Goal: Answer question/provide support: Share knowledge or assist other users

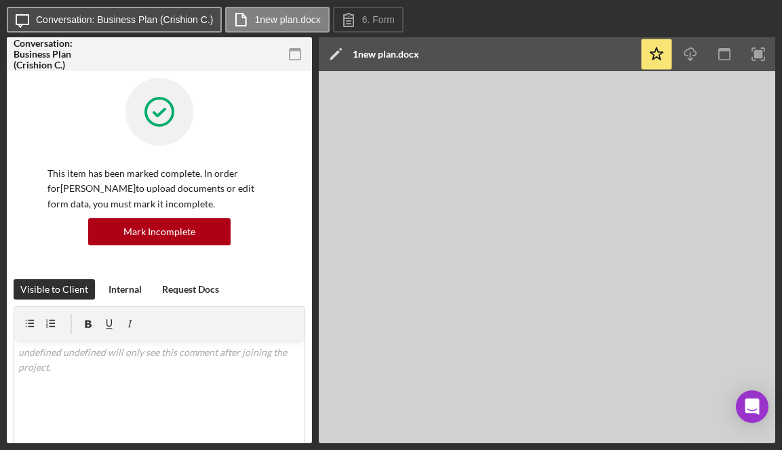
click at [161, 11] on button "Icon/Message Conversation: Business Plan (Crishion C.)" at bounding box center [114, 20] width 215 height 26
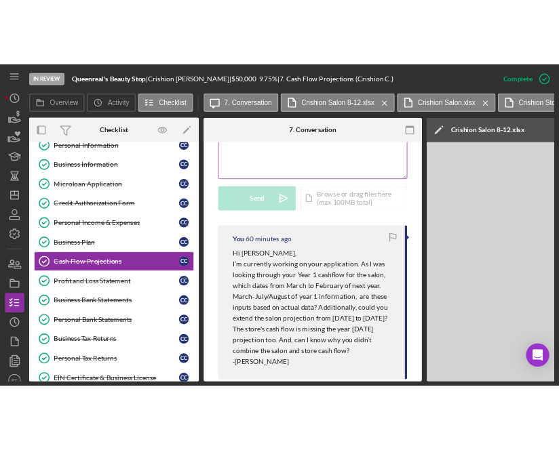
scroll to position [352, 0]
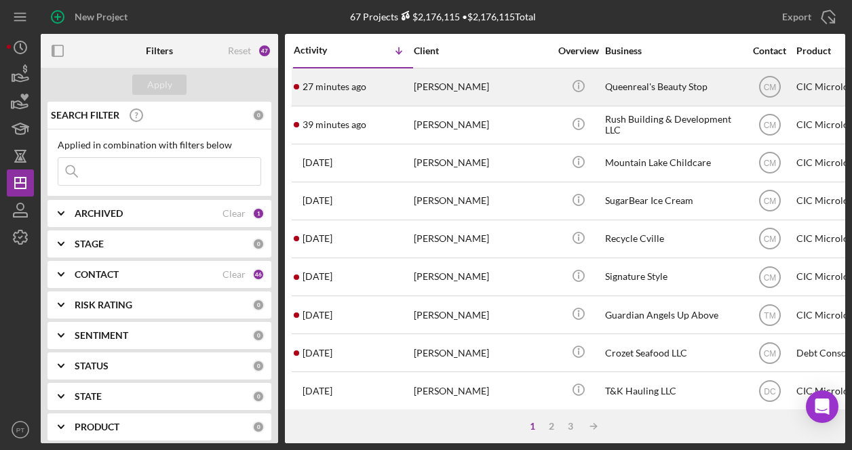
click at [500, 92] on div "[PERSON_NAME]" at bounding box center [482, 87] width 136 height 36
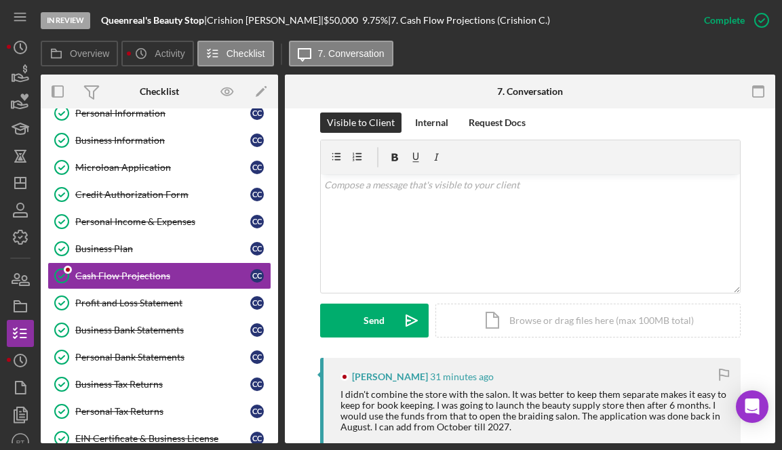
scroll to position [211, 0]
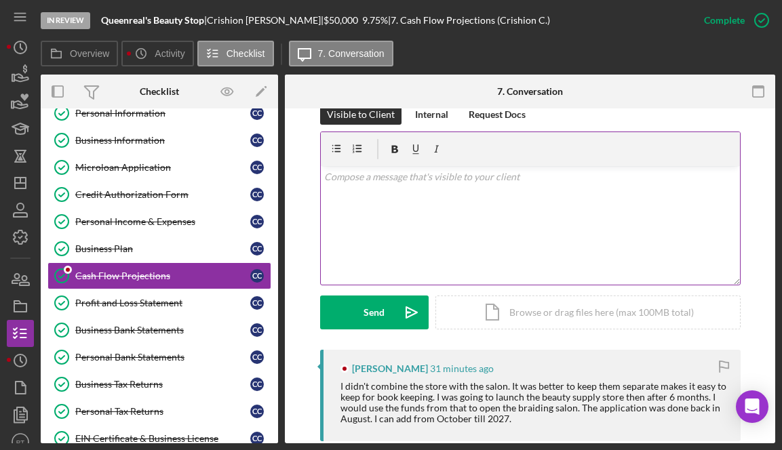
click at [511, 193] on div "v Color teal Color pink Remove color Add row above Add row below Add column bef…" at bounding box center [530, 225] width 419 height 119
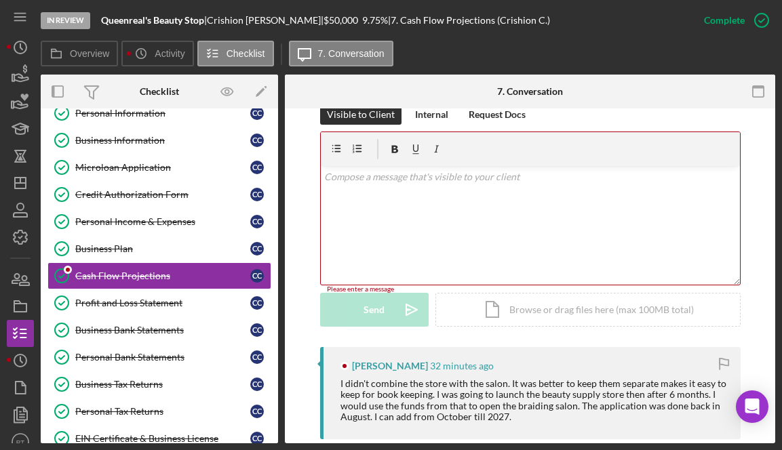
click at [482, 187] on div "v Color teal Color pink Remove color Add row above Add row below Add column bef…" at bounding box center [530, 225] width 419 height 119
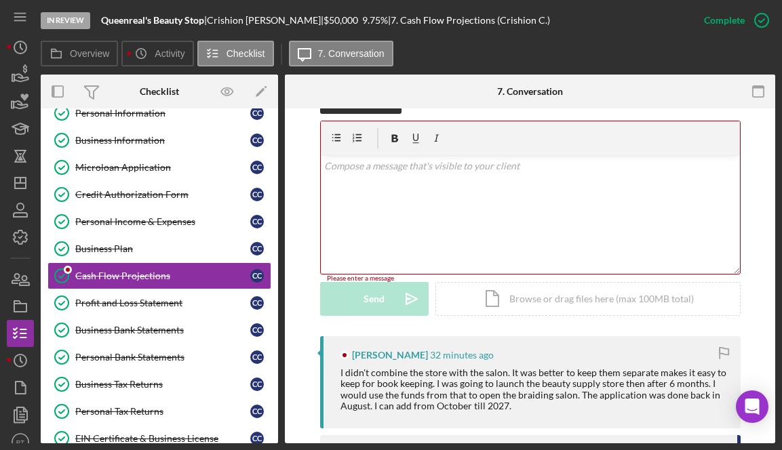
scroll to position [212, 0]
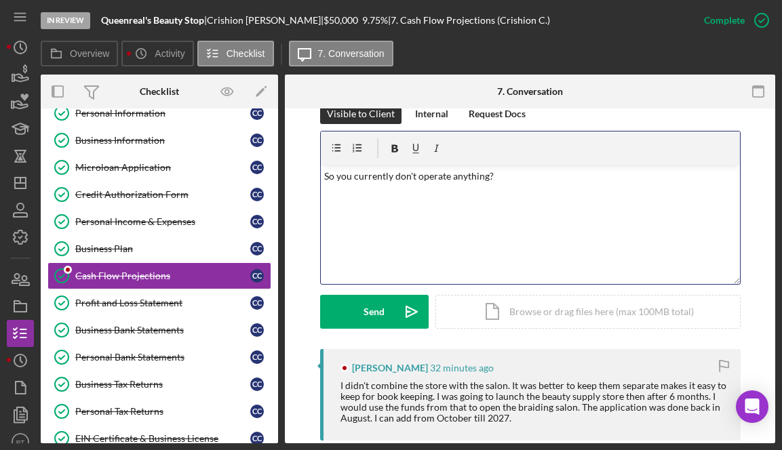
click at [324, 179] on p "So you currently don't operate anything?" at bounding box center [530, 176] width 412 height 15
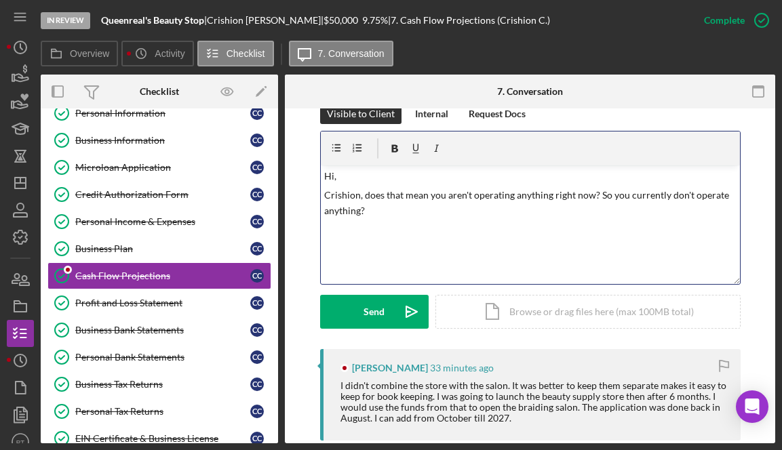
drag, startPoint x: 597, startPoint y: 195, endPoint x: 597, endPoint y: 204, distance: 8.8
click at [577, 204] on p "Crishion, does that mean you aren't operating anything right now? So you curren…" at bounding box center [530, 203] width 412 height 31
drag, startPoint x: 595, startPoint y: 194, endPoint x: 677, endPoint y: 193, distance: 82.1
click at [577, 193] on p "Crishion, does that mean you aren't operating anything right now? I should not …" at bounding box center [530, 195] width 412 height 15
click at [577, 192] on p "Crishion, does that mean you aren't operating anything right now? Since the sal…" at bounding box center [530, 195] width 412 height 15
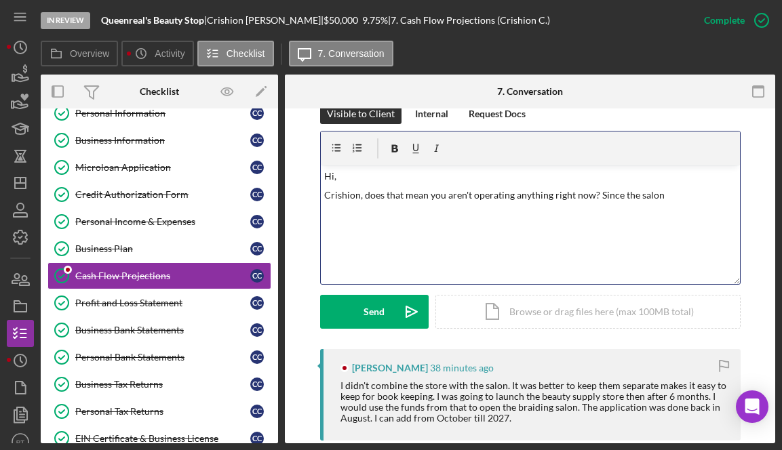
drag, startPoint x: 596, startPoint y: 193, endPoint x: 668, endPoint y: 194, distance: 71.9
click at [577, 194] on p "Crishion, does that mean you aren't operating anything right now? Since the sal…" at bounding box center [530, 195] width 412 height 15
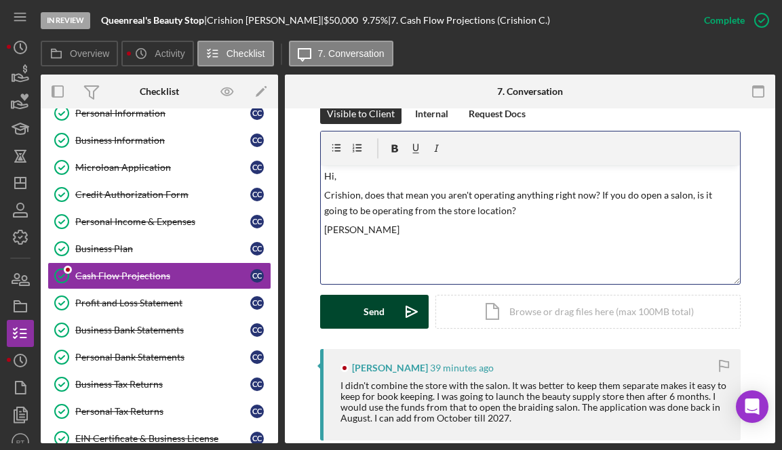
click at [382, 308] on button "Send Icon/icon-invite-send" at bounding box center [374, 312] width 109 height 34
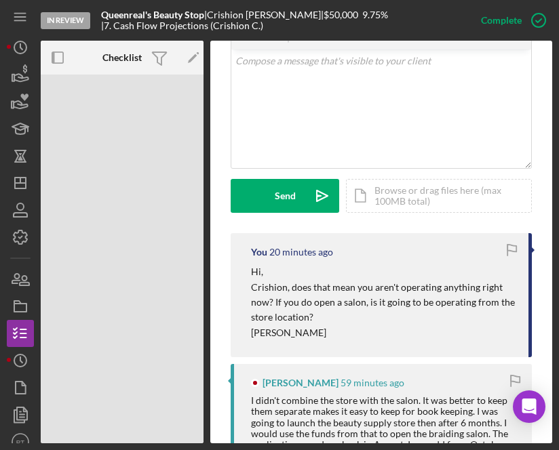
scroll to position [276, 0]
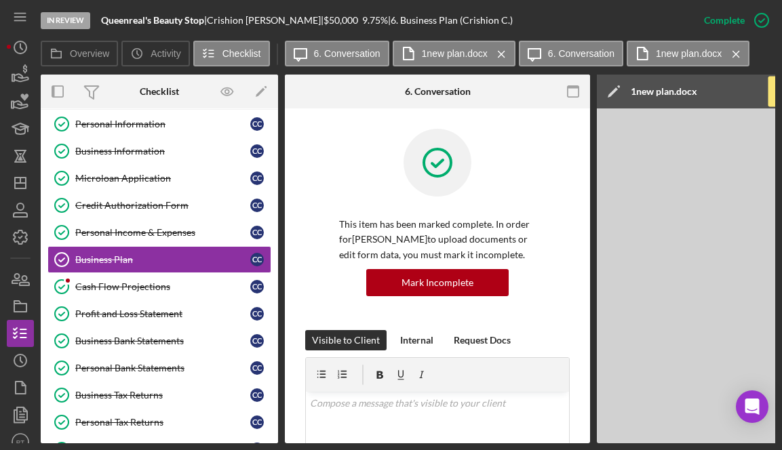
scroll to position [229, 0]
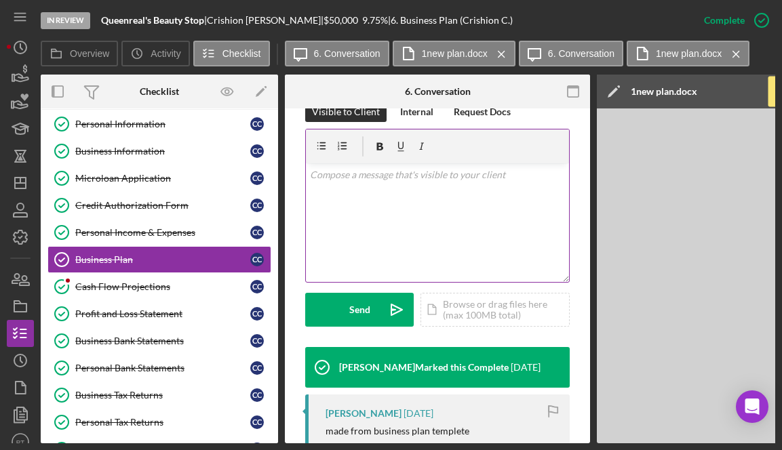
click at [398, 229] on div "v Color teal Color pink Remove color Add row above Add row below Add column bef…" at bounding box center [437, 222] width 263 height 119
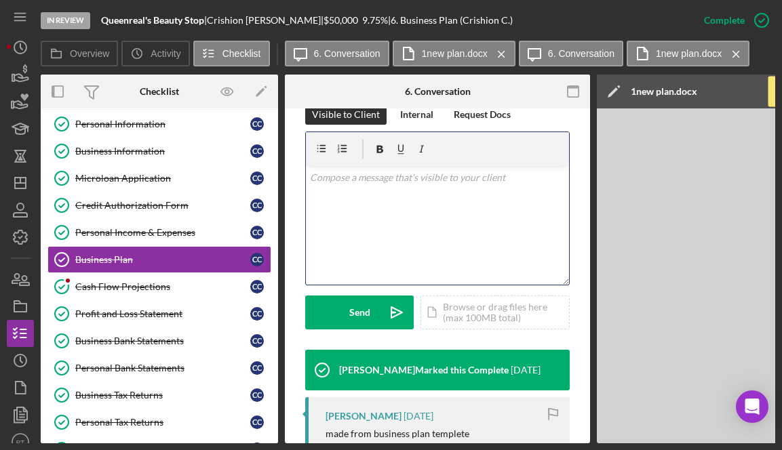
scroll to position [223, 0]
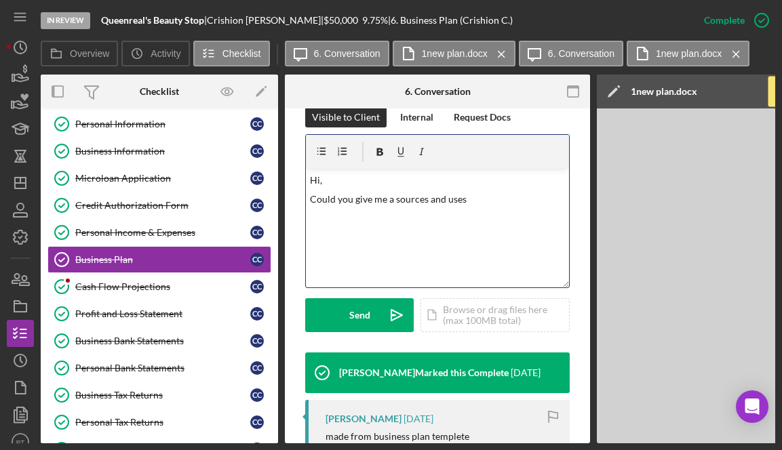
click at [427, 202] on p "Could you give me a sources and uses" at bounding box center [438, 199] width 256 height 15
click at [425, 200] on p "How are you planning on using the" at bounding box center [438, 199] width 256 height 15
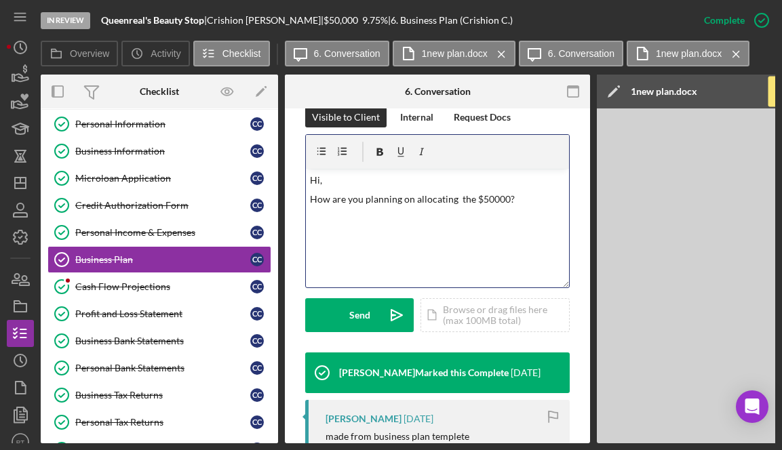
click at [455, 199] on p "How are you planning on allocating the $50000?" at bounding box center [438, 199] width 256 height 15
click at [533, 197] on p "How are you planning on allocating the $50000?" at bounding box center [438, 199] width 256 height 15
click at [349, 181] on p "Hi," at bounding box center [438, 180] width 256 height 15
click at [357, 239] on p "-[PERSON_NAME]" at bounding box center [438, 233] width 256 height 15
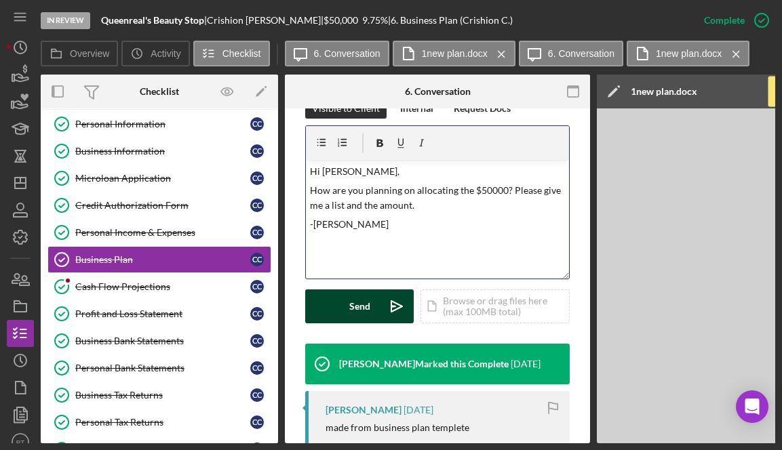
click at [349, 309] on button "Send Icon/icon-invite-send" at bounding box center [359, 307] width 109 height 34
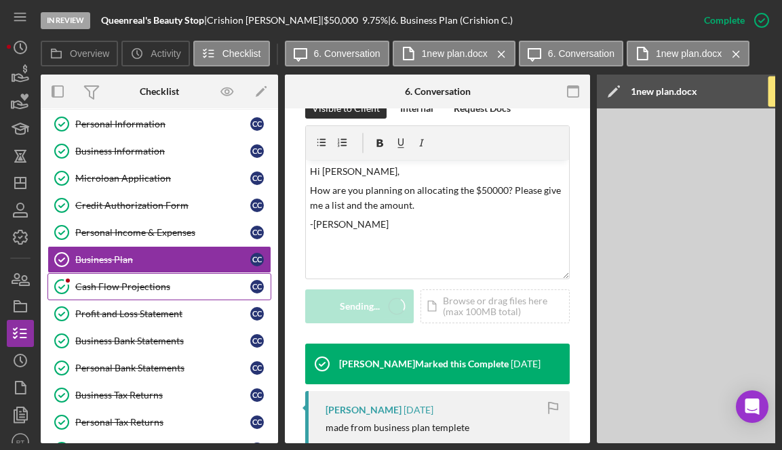
click at [172, 288] on div "Cash Flow Projections" at bounding box center [162, 287] width 175 height 11
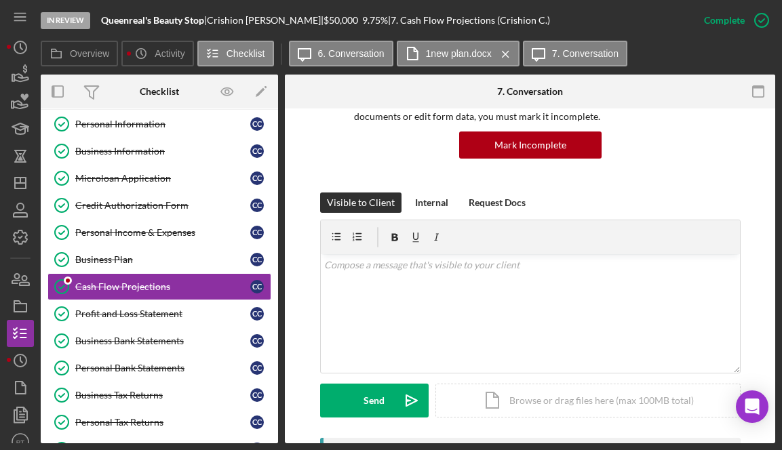
scroll to position [98, 0]
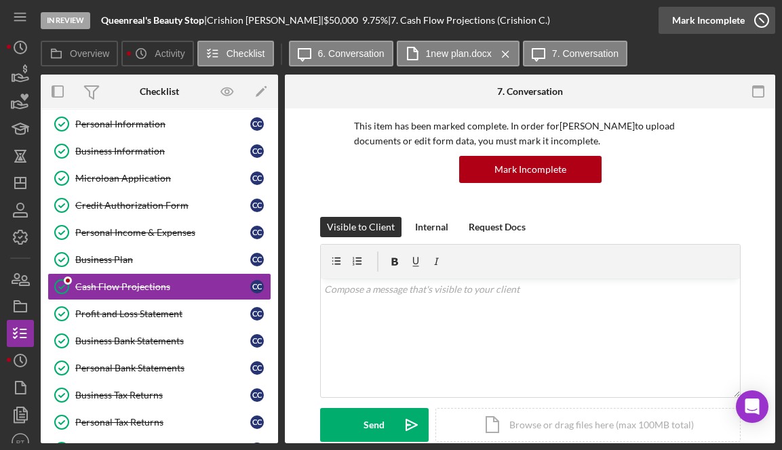
click at [764, 20] on icon "button" at bounding box center [762, 20] width 34 height 34
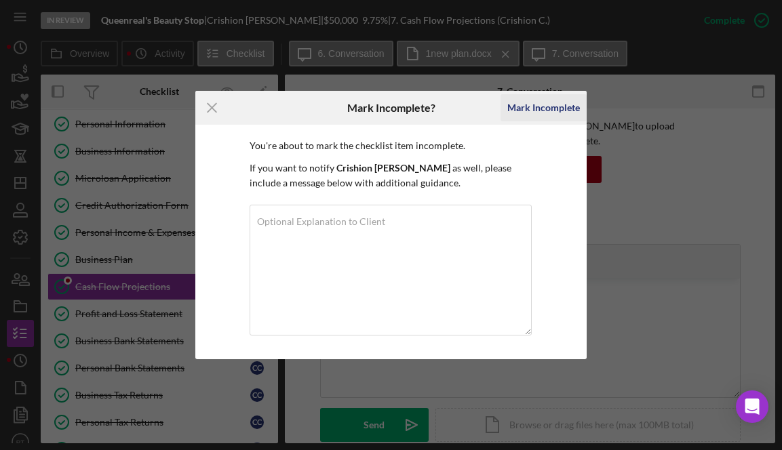
click at [554, 105] on div "Mark Incomplete" at bounding box center [543, 107] width 73 height 27
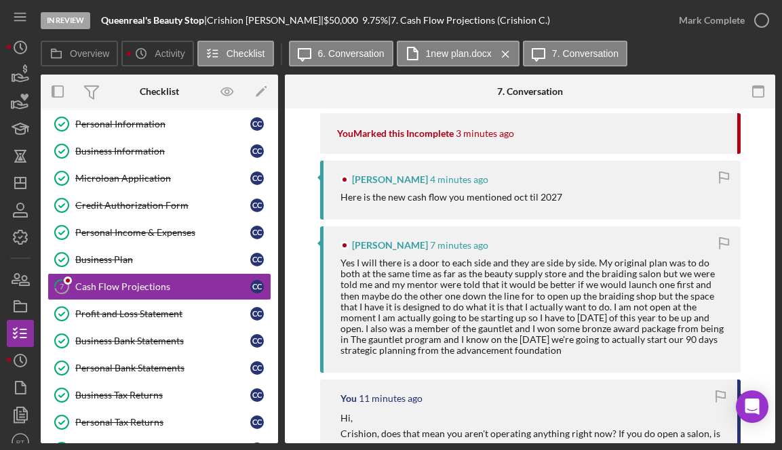
scroll to position [265, 0]
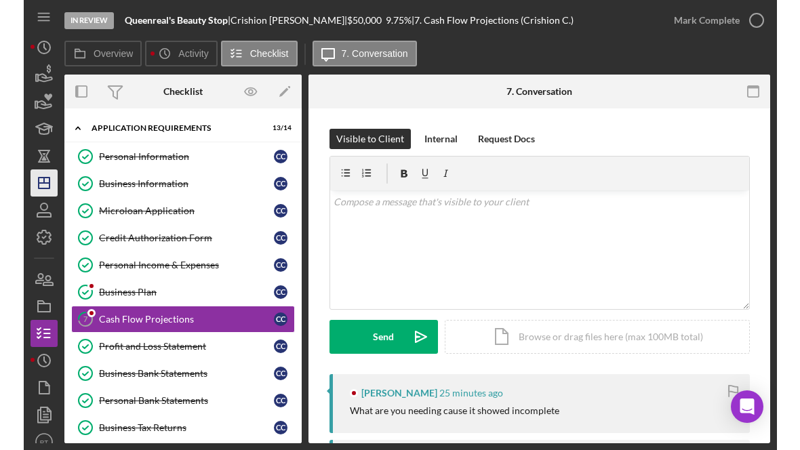
scroll to position [43, 0]
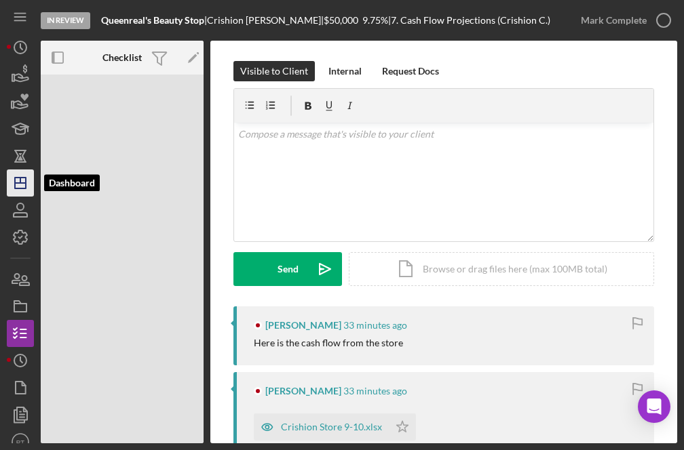
click at [22, 183] on line "button" at bounding box center [20, 183] width 11 height 0
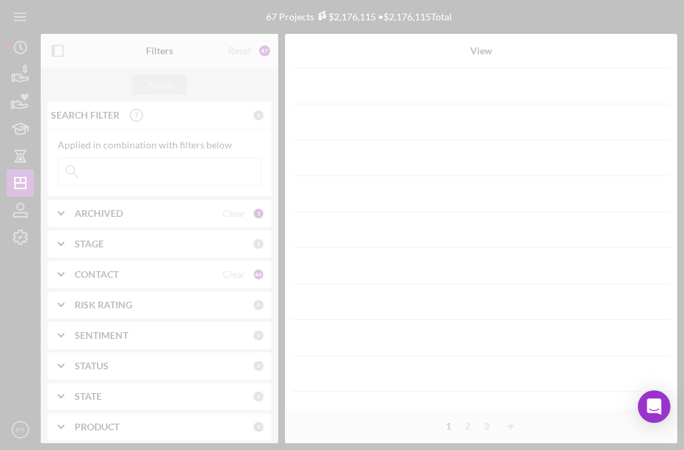
click at [130, 166] on div at bounding box center [342, 225] width 684 height 450
click at [118, 170] on div at bounding box center [342, 225] width 684 height 450
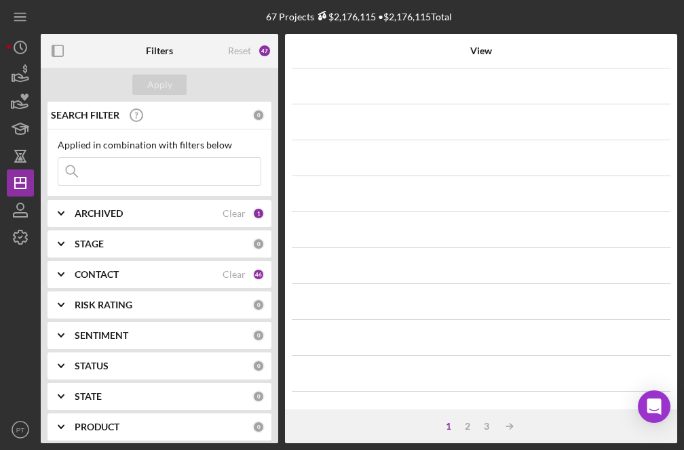
click at [120, 170] on input at bounding box center [159, 171] width 202 height 27
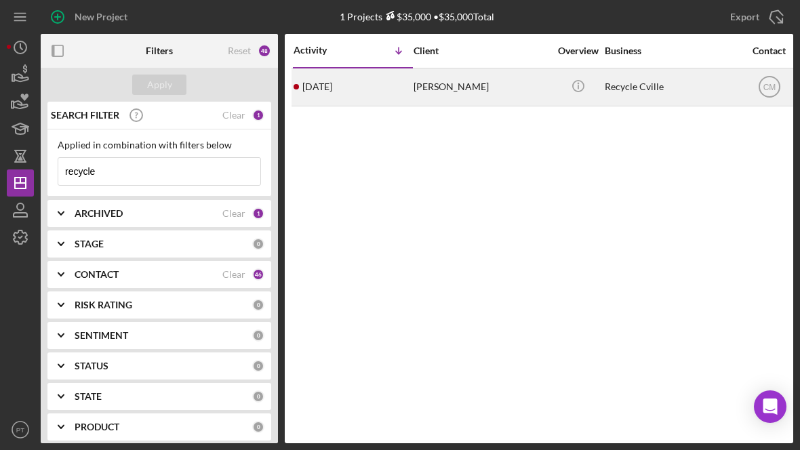
type input "recycle"
click at [454, 83] on div "Brian Leveque" at bounding box center [482, 87] width 136 height 36
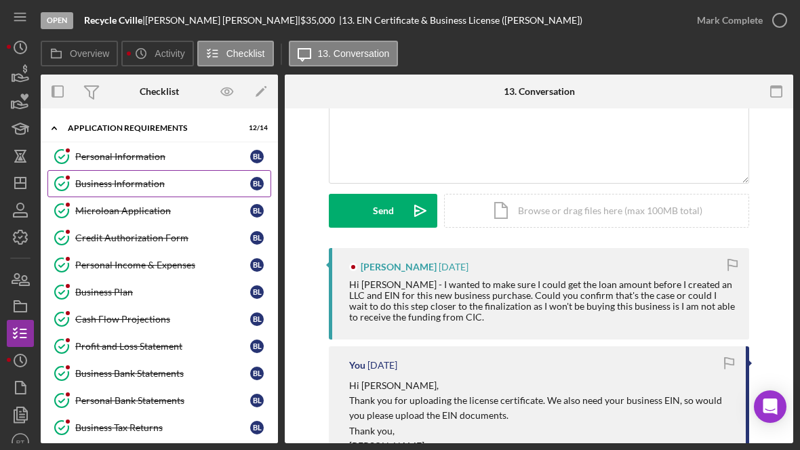
click at [155, 185] on div "Business Information" at bounding box center [162, 183] width 175 height 11
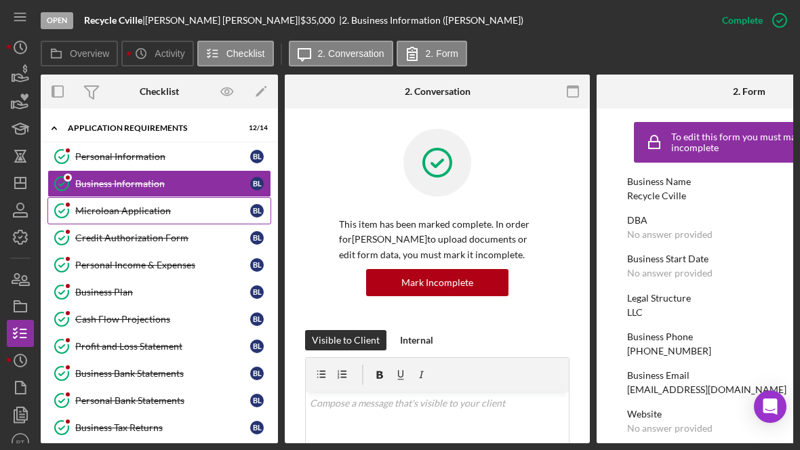
click at [134, 214] on div "Microloan Application" at bounding box center [162, 211] width 175 height 11
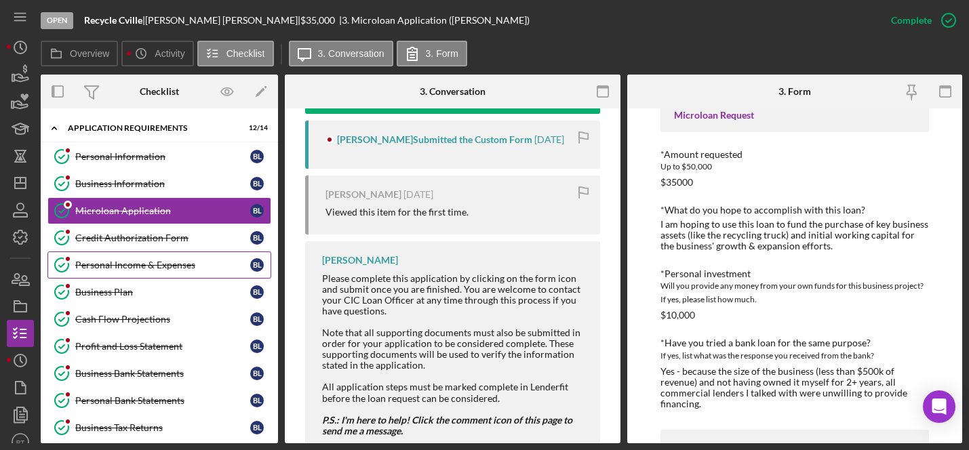
scroll to position [3, 0]
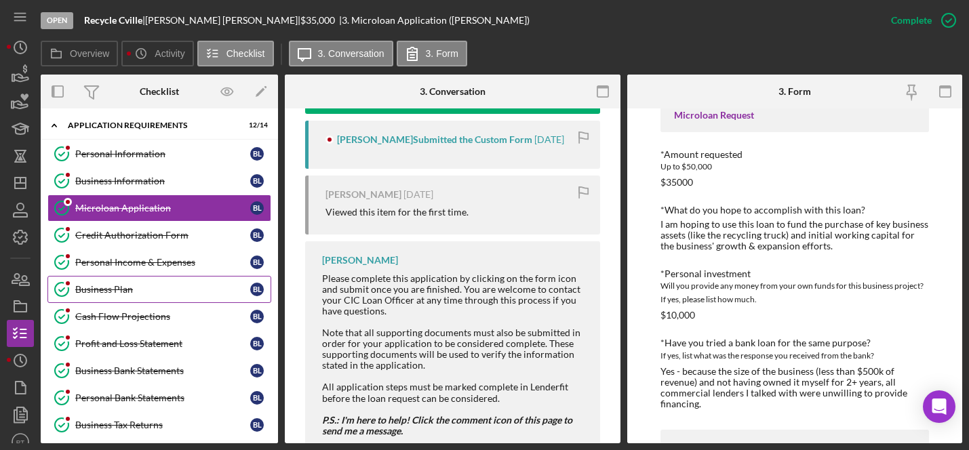
click at [117, 288] on div "Business Plan" at bounding box center [162, 289] width 175 height 11
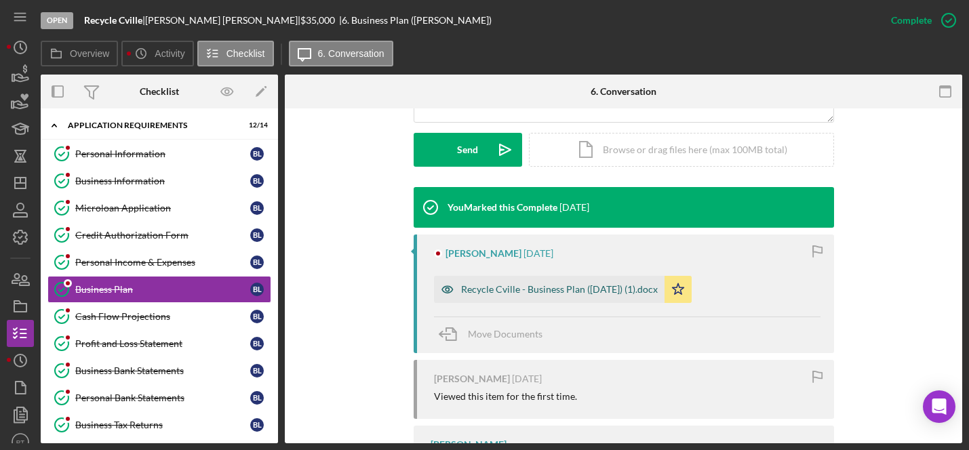
click at [518, 293] on div "Recycle Cville - Business Plan (Aug 2025) (1).docx" at bounding box center [559, 289] width 197 height 11
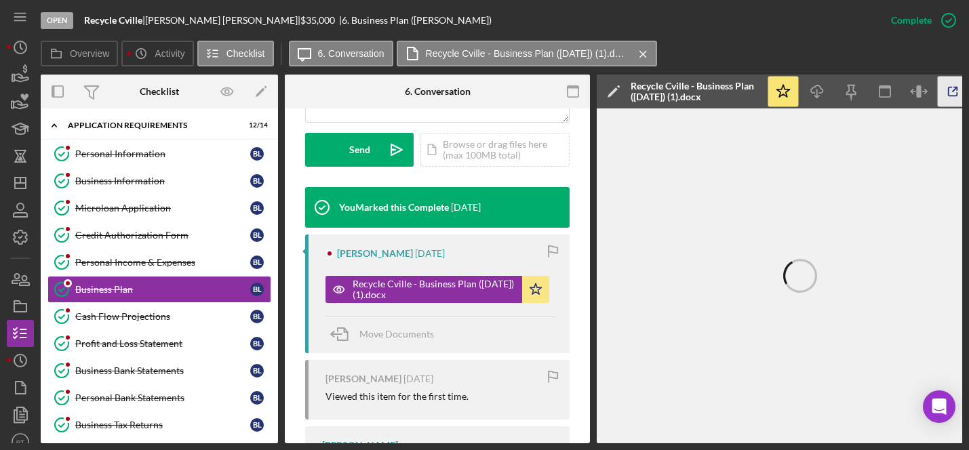
click at [558, 92] on icon "button" at bounding box center [953, 92] width 31 height 31
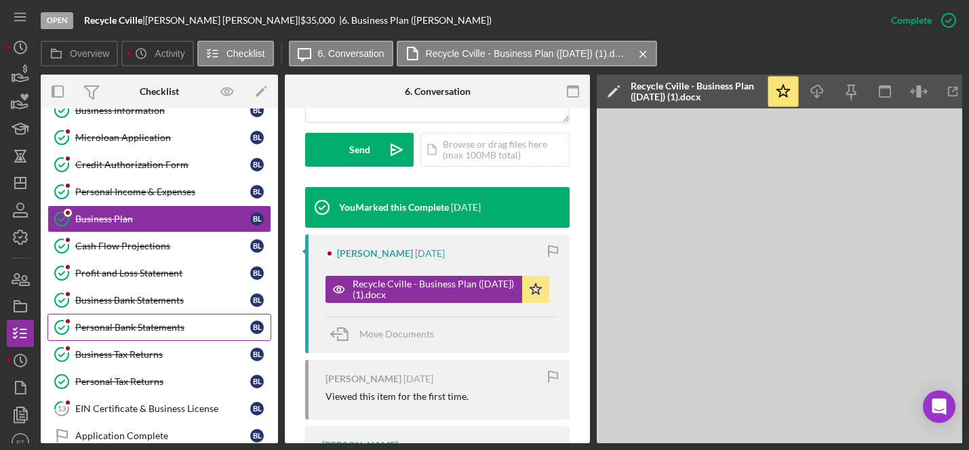
scroll to position [77, 0]
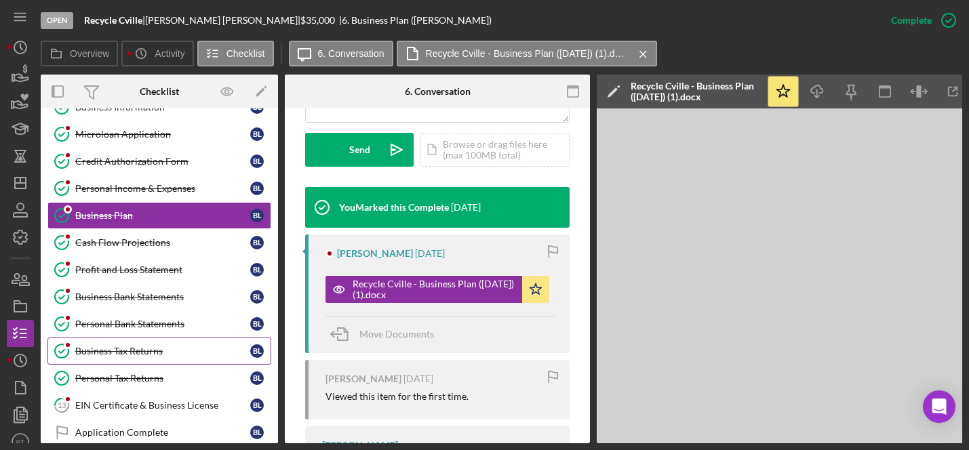
click at [144, 357] on link "Business Tax Returns Business Tax Returns B L" at bounding box center [159, 351] width 224 height 27
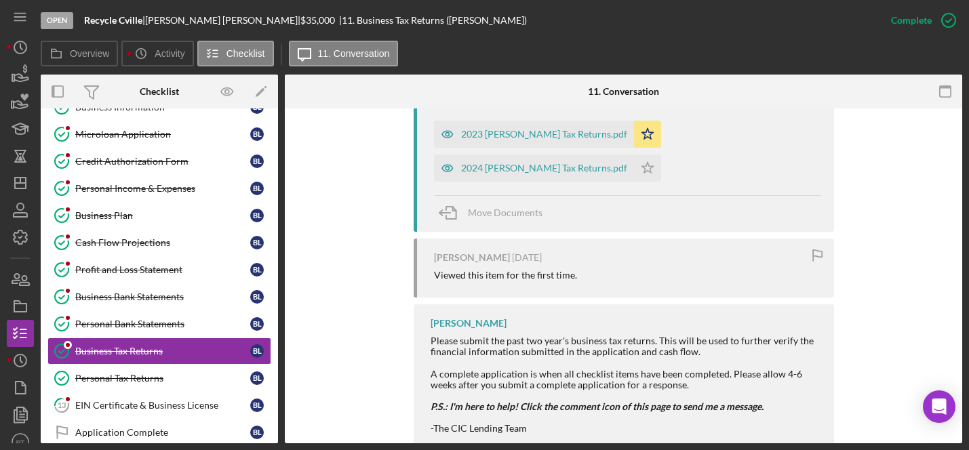
scroll to position [436, 0]
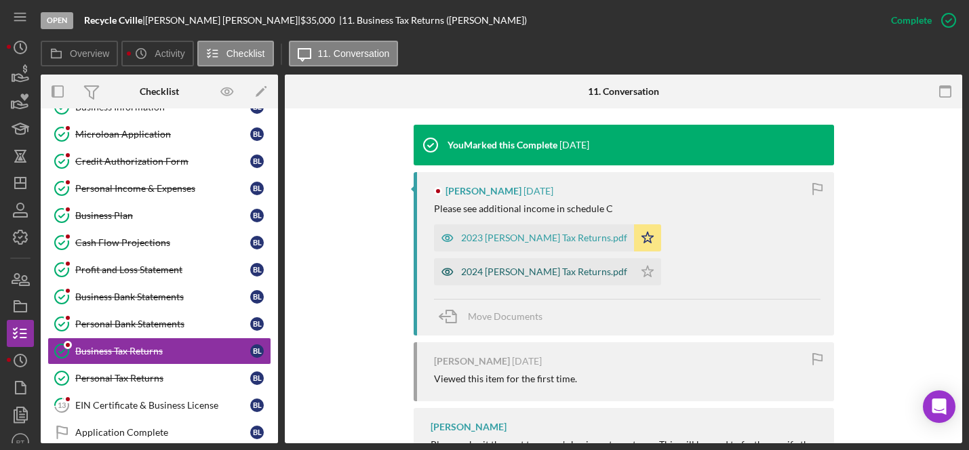
click at [558, 258] on div "2024 Kruse Tax Returns.pdf" at bounding box center [534, 271] width 200 height 27
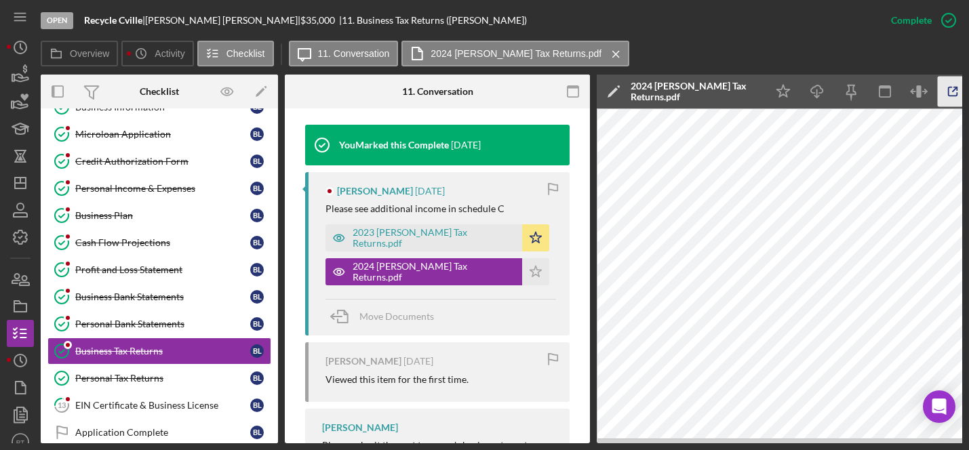
click at [558, 96] on icon "button" at bounding box center [953, 92] width 31 height 31
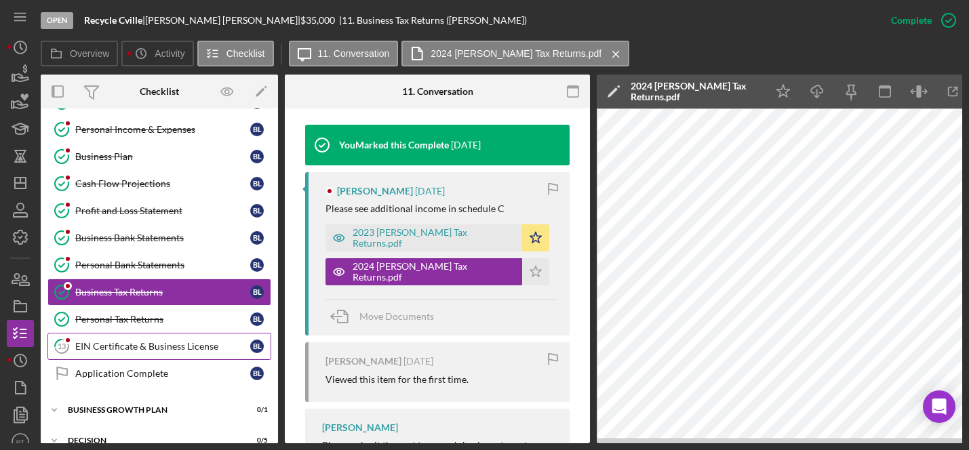
click at [180, 348] on div "EIN Certificate & Business License" at bounding box center [162, 346] width 175 height 11
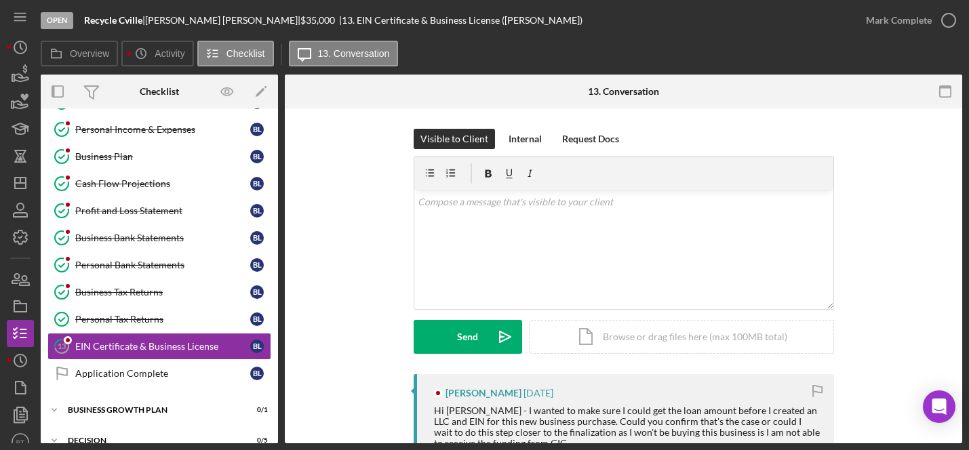
scroll to position [174, 0]
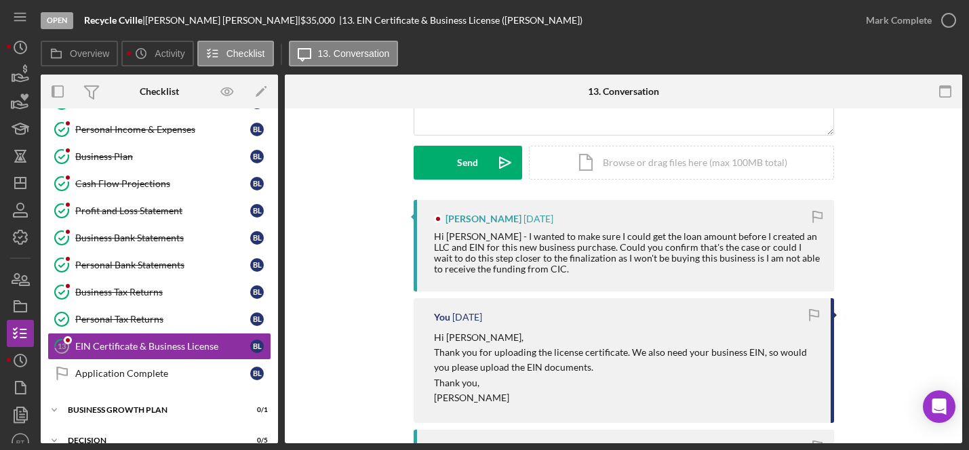
click at [558, 248] on div "Hi Punam - I wanted to make sure I could get the loan amount before I created a…" at bounding box center [627, 252] width 387 height 43
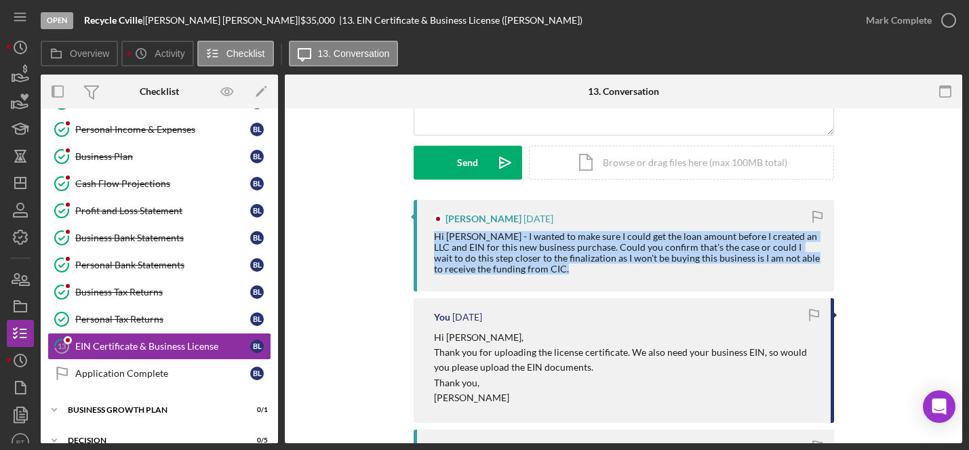
click at [558, 248] on div "Hi Punam - I wanted to make sure I could get the loan amount before I created a…" at bounding box center [627, 252] width 387 height 43
copy div "Hi Punam - I wanted to make sure I could get the loan amount before I created a…"
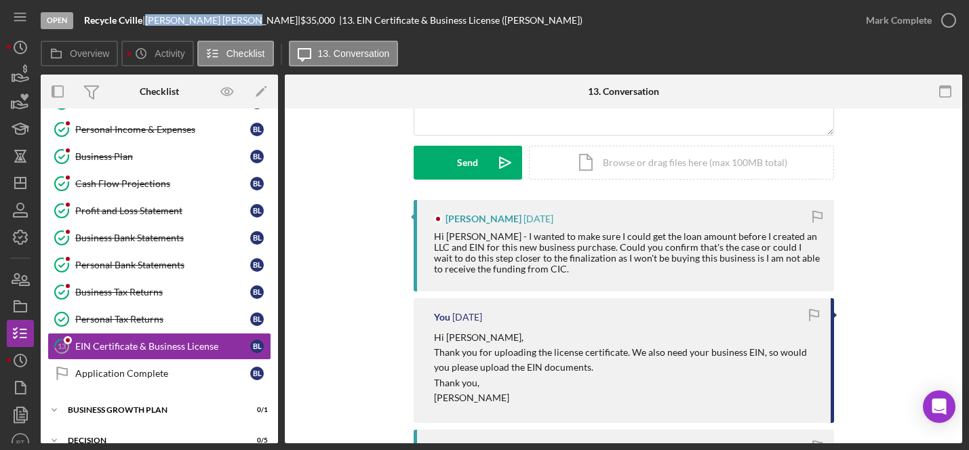
drag, startPoint x: 155, startPoint y: 16, endPoint x: 210, endPoint y: 20, distance: 55.2
click at [210, 20] on div "Brian Leveque |" at bounding box center [222, 20] width 155 height 11
copy div "Brian Leveque"
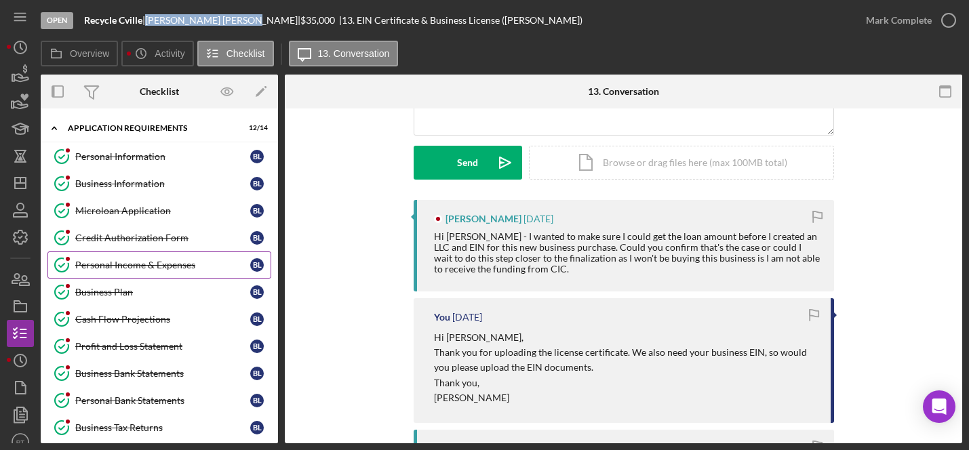
click at [122, 269] on div "Personal Income & Expenses" at bounding box center [162, 265] width 175 height 11
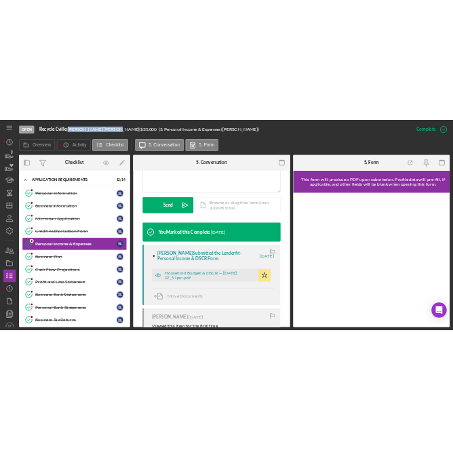
scroll to position [384, 0]
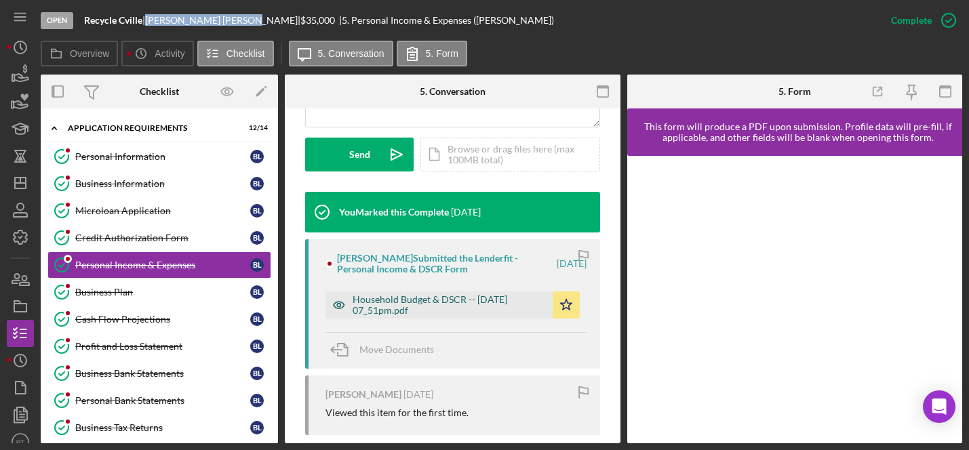
click at [427, 305] on div "Household Budget & DSCR -- 2025-09-01 07_51pm.pdf" at bounding box center [449, 305] width 193 height 22
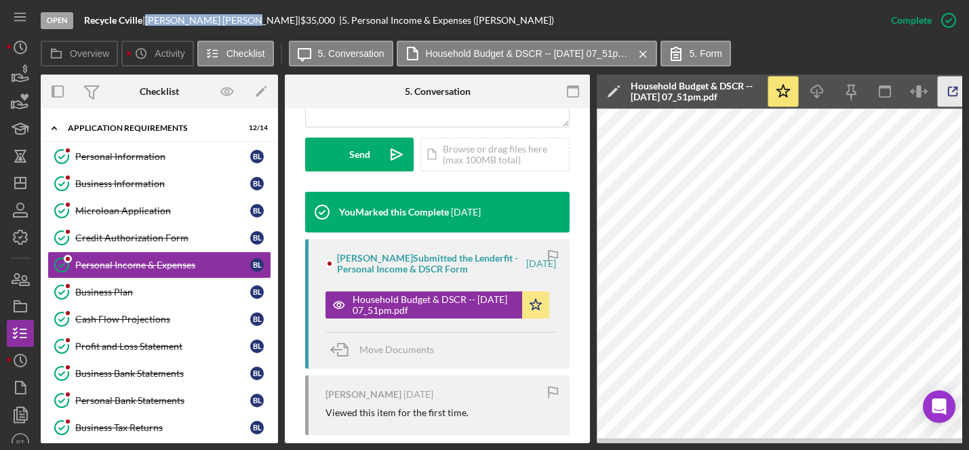
click at [558, 90] on icon "button" at bounding box center [953, 92] width 31 height 31
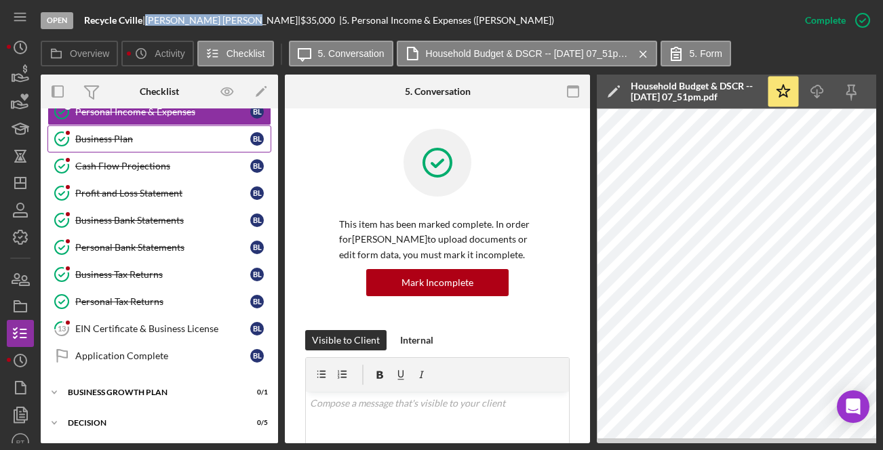
scroll to position [156, 0]
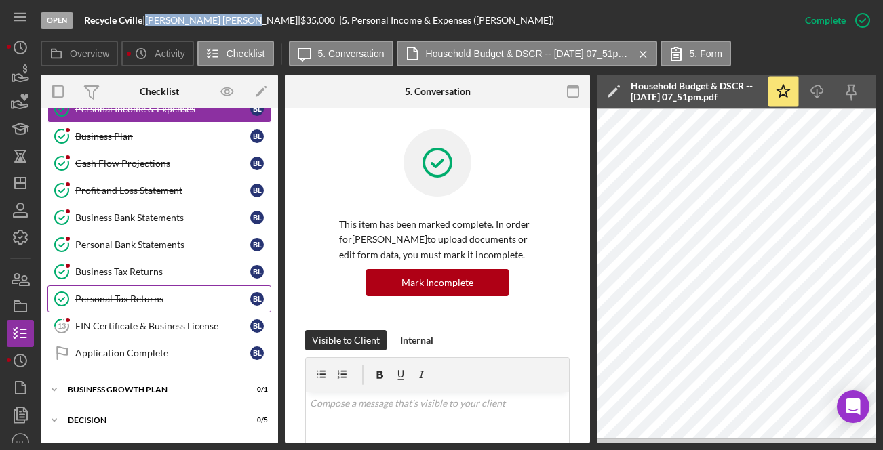
click at [152, 298] on div "Personal Tax Returns" at bounding box center [162, 299] width 175 height 11
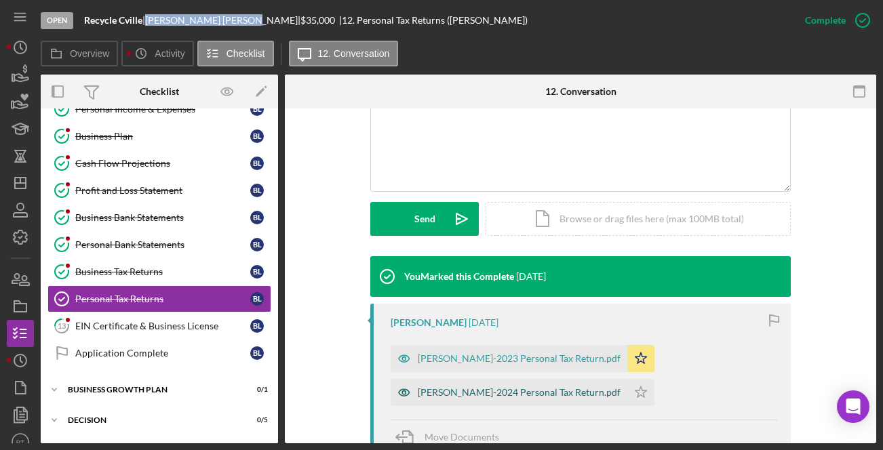
click at [483, 392] on div "Leveque-2024 Personal Tax Return.pdf" at bounding box center [519, 392] width 203 height 11
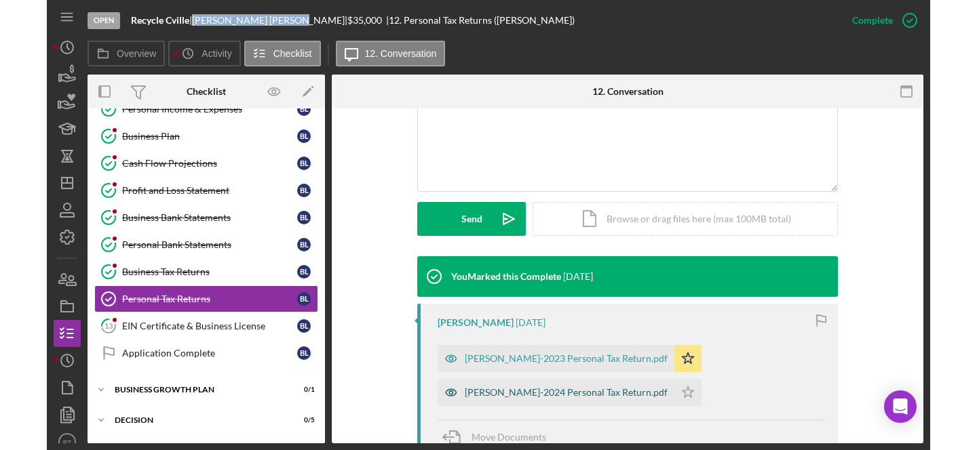
scroll to position [320, 0]
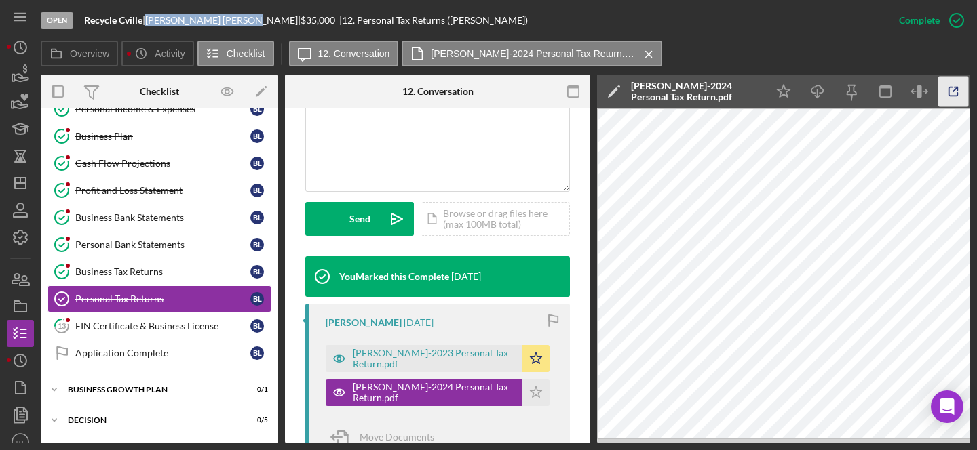
click at [558, 95] on icon "button" at bounding box center [953, 92] width 9 height 9
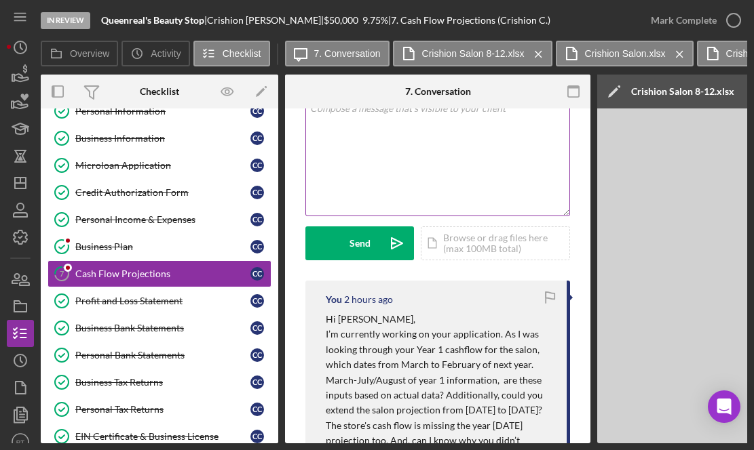
scroll to position [98, 0]
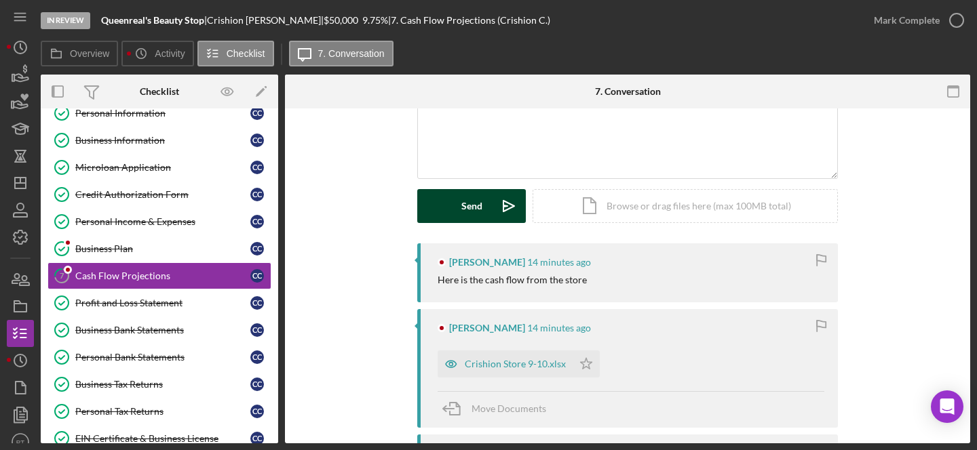
scroll to position [22, 0]
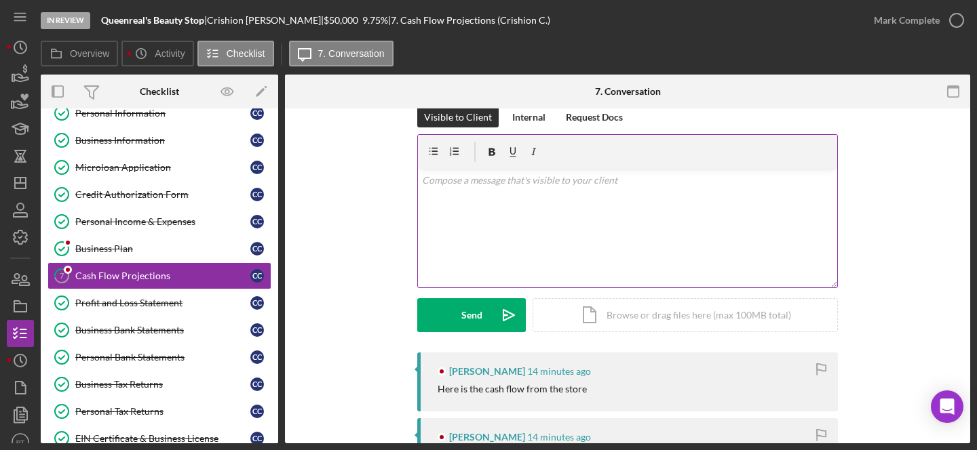
click at [493, 206] on div "v Color teal Color pink Remove color Add row above Add row below Add column bef…" at bounding box center [627, 228] width 419 height 119
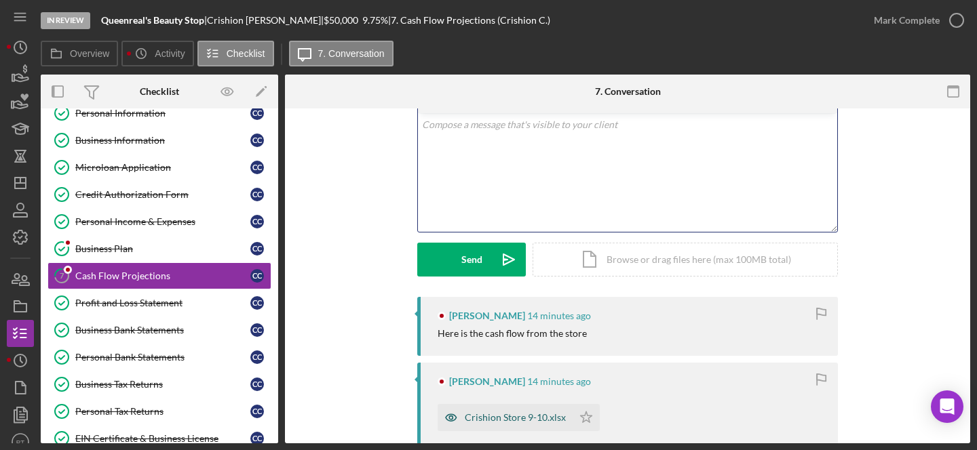
scroll to position [43, 0]
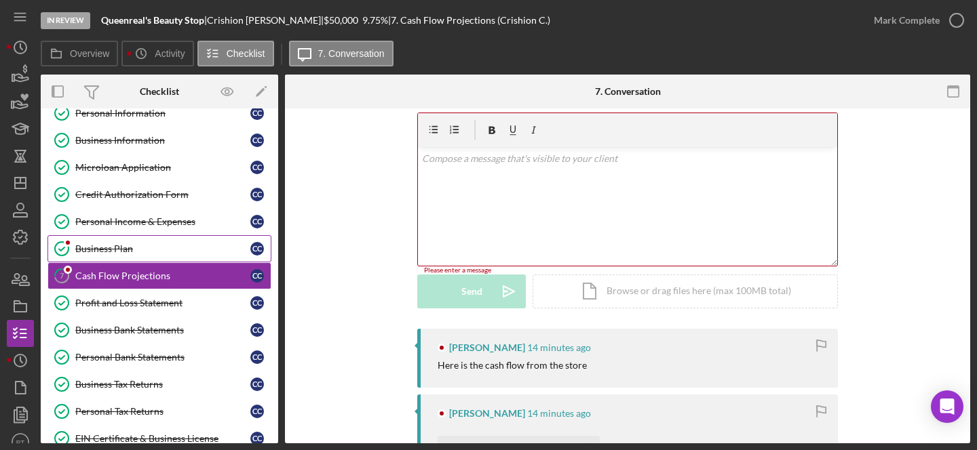
click at [193, 247] on div "Business Plan" at bounding box center [162, 249] width 175 height 11
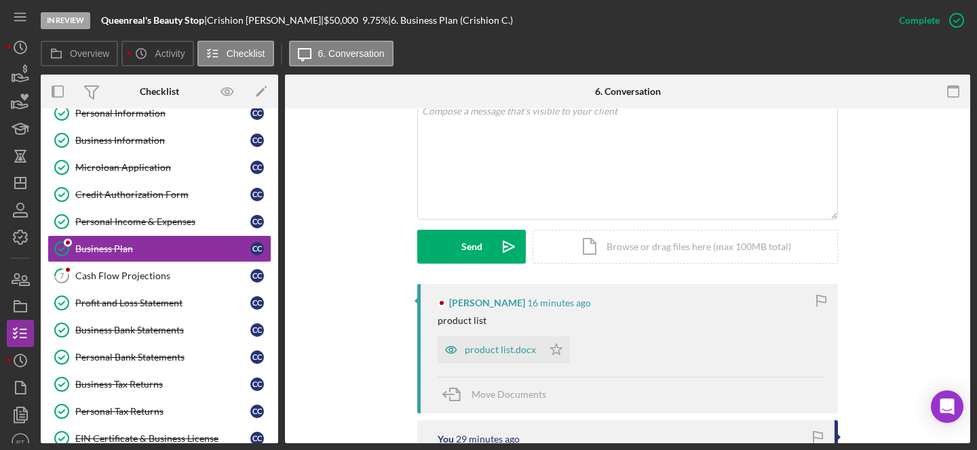
scroll to position [349, 0]
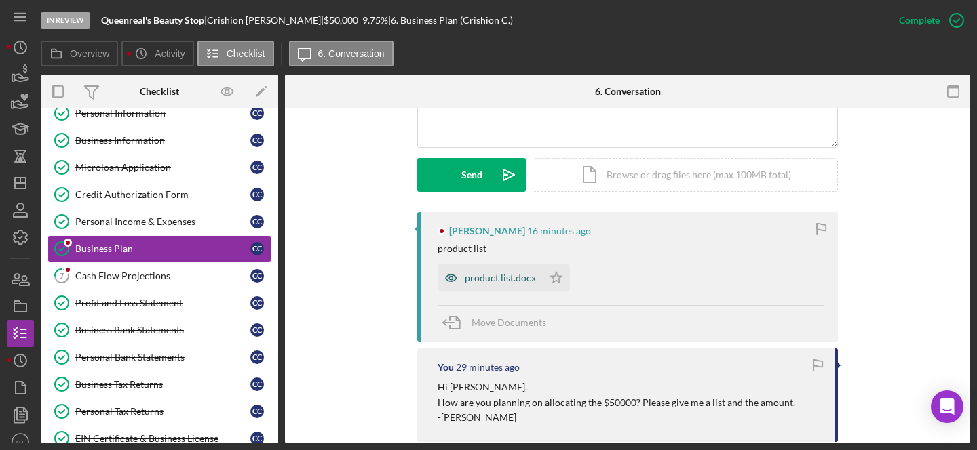
click at [494, 278] on div "product list.docx" at bounding box center [500, 278] width 71 height 11
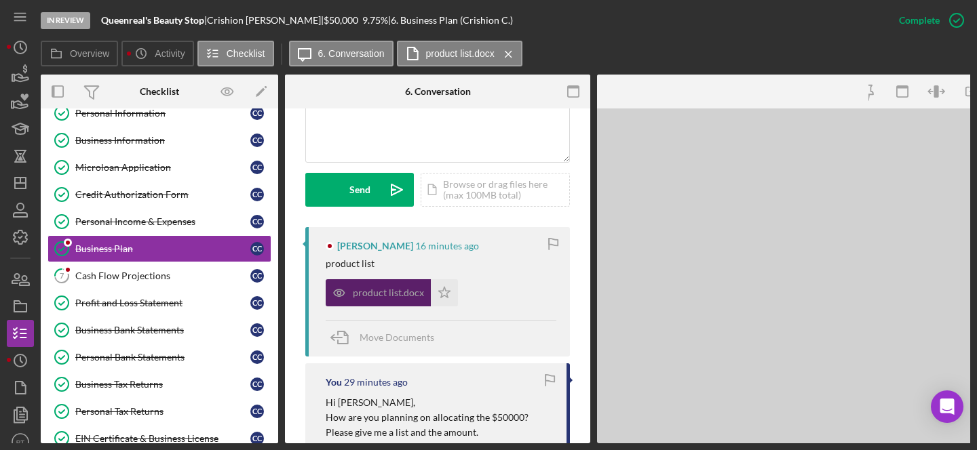
scroll to position [364, 0]
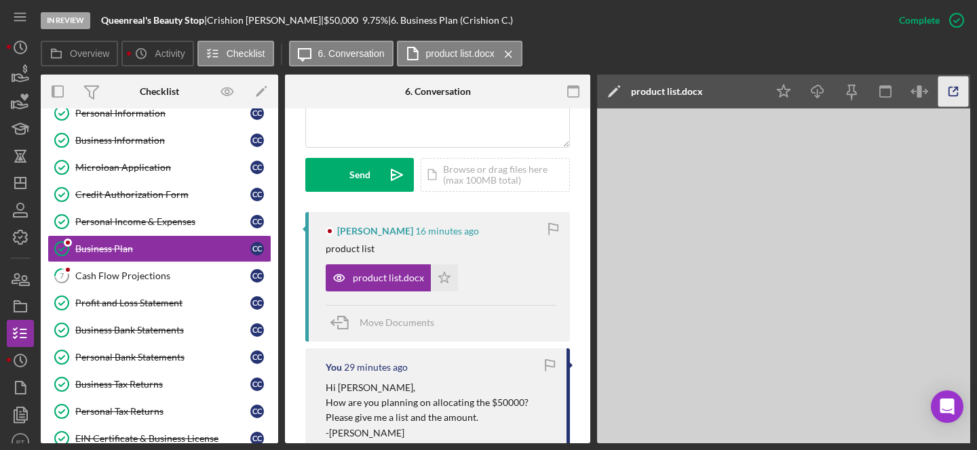
click at [753, 97] on icon "button" at bounding box center [953, 92] width 31 height 31
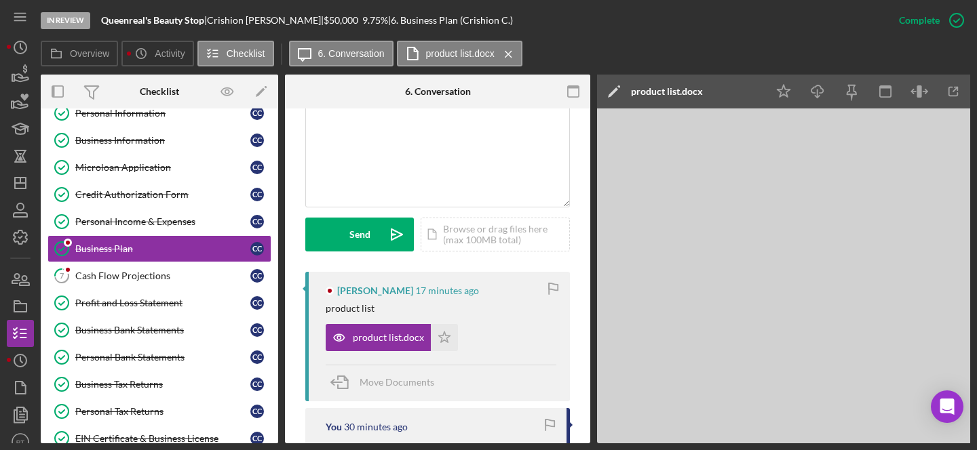
scroll to position [278, 0]
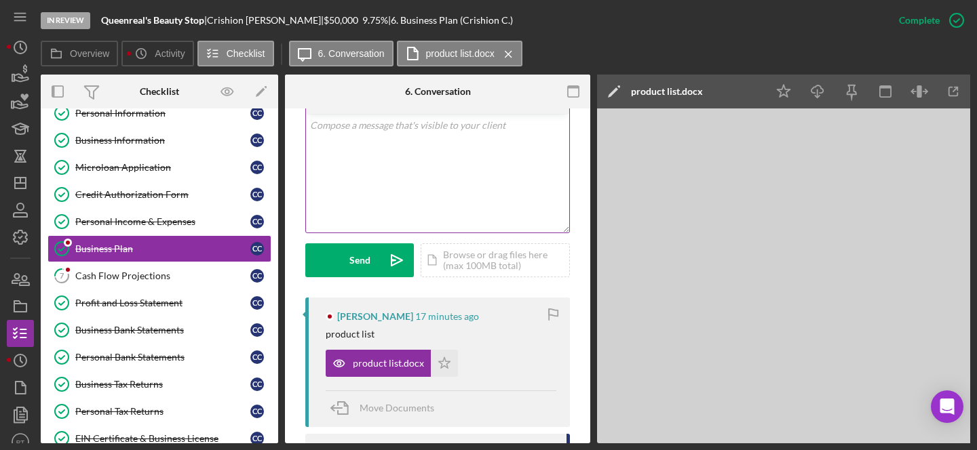
click at [412, 207] on div "v Color teal Color pink Remove color Add row above Add row below Add column bef…" at bounding box center [437, 173] width 263 height 119
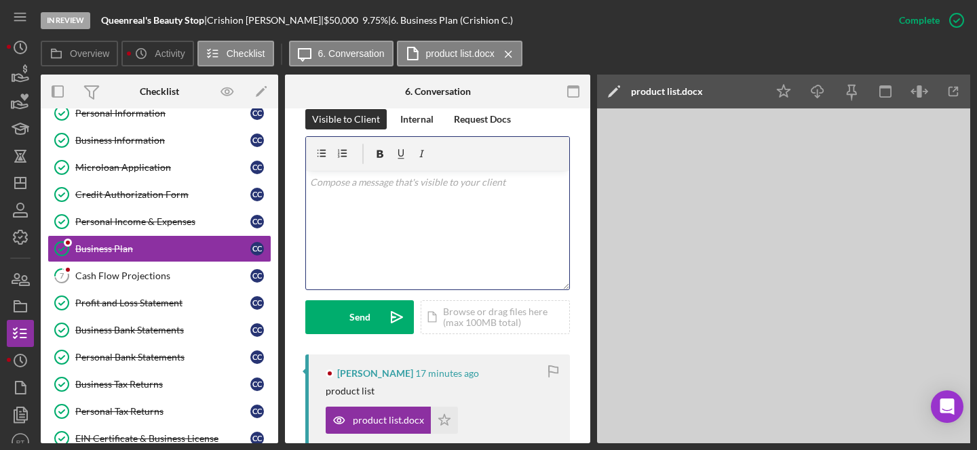
scroll to position [220, 0]
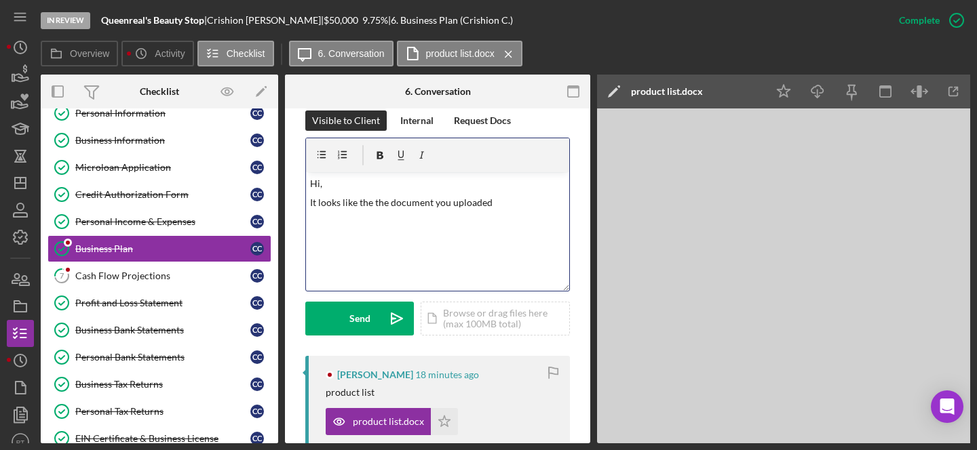
click at [491, 218] on div "v Color teal Color pink Remove color Add row above Add row below Add column bef…" at bounding box center [437, 231] width 263 height 119
click at [508, 210] on div "v Color teal Color pink Remove color Add row above Add row below Add column bef…" at bounding box center [437, 231] width 263 height 119
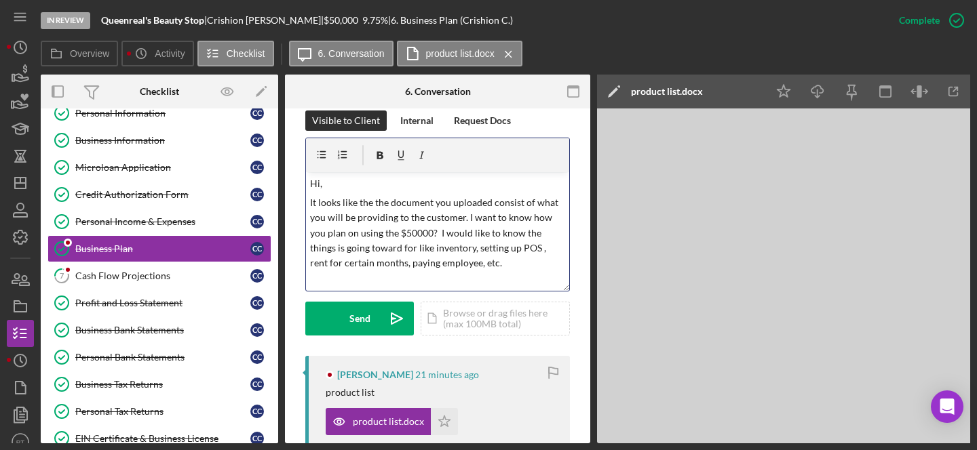
click at [486, 216] on p "It looks like the the document you uploaded consist of what you will be providi…" at bounding box center [438, 233] width 256 height 76
drag, startPoint x: 459, startPoint y: 233, endPoint x: 444, endPoint y: 244, distance: 18.5
click at [444, 244] on p "It looks like the the document you uploaded consist of what you will be providi…" at bounding box center [438, 233] width 256 height 76
click at [463, 268] on p "It looks like the the document you uploaded consist of what you will be providi…" at bounding box center [438, 233] width 256 height 76
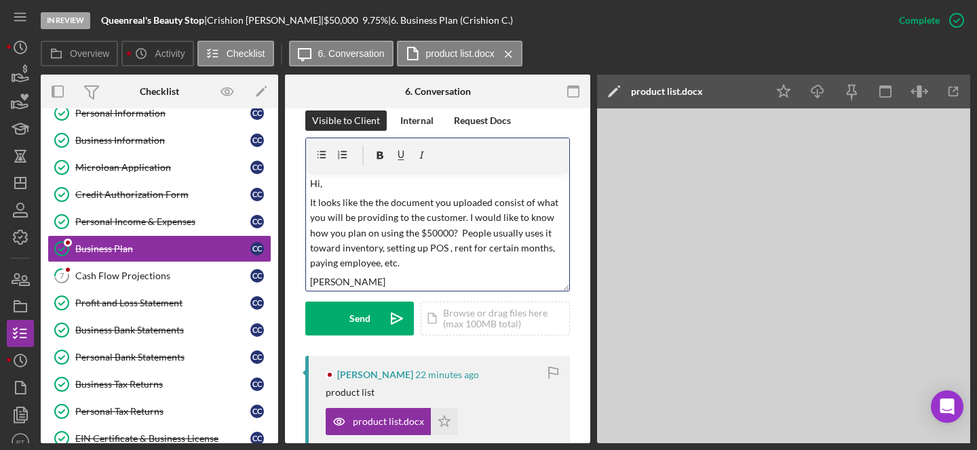
click at [412, 225] on p "It looks like the the document you uploaded consist of what you will be providi…" at bounding box center [438, 233] width 256 height 76
click at [425, 269] on p "It looks like the the document you uploaded consist of what you will be providi…" at bounding box center [438, 233] width 256 height 76
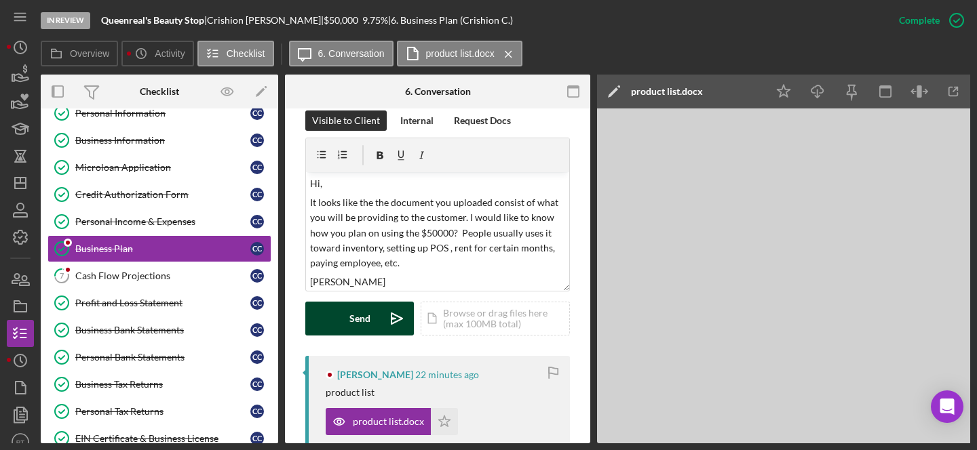
click at [368, 328] on div "Send" at bounding box center [359, 319] width 21 height 34
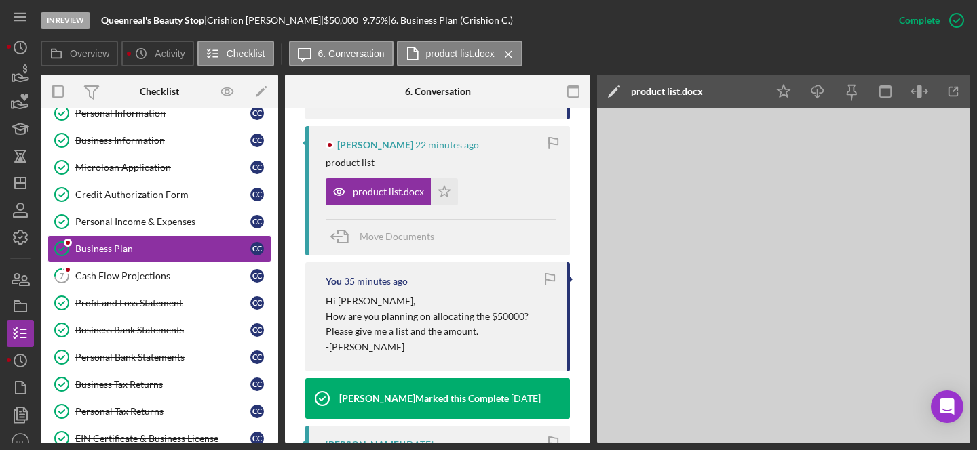
scroll to position [587, 0]
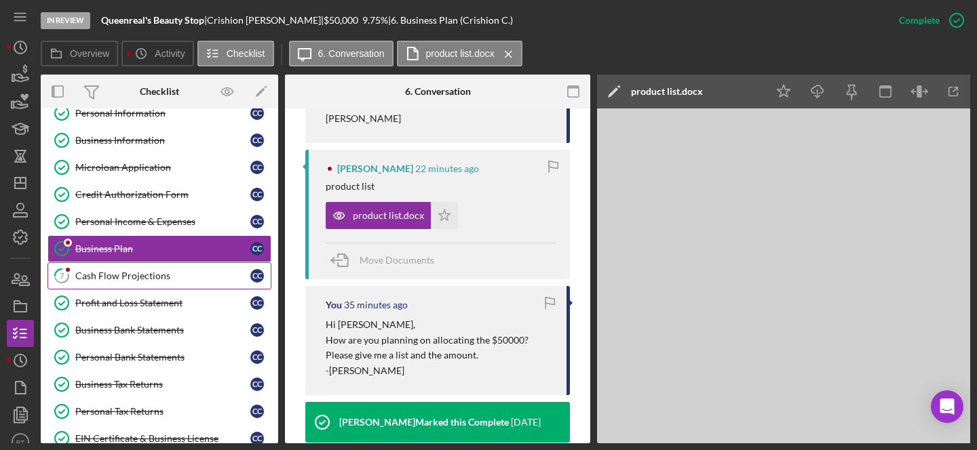
click at [136, 277] on div "Cash Flow Projections" at bounding box center [162, 276] width 175 height 11
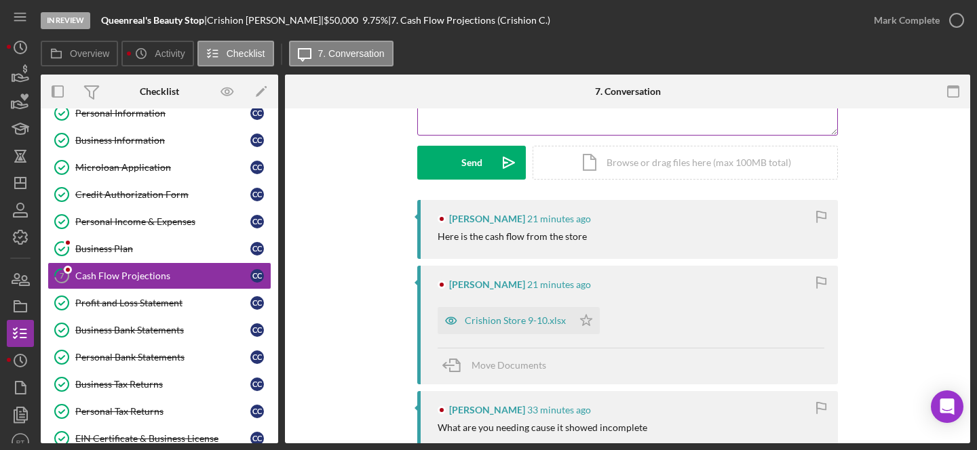
scroll to position [204, 0]
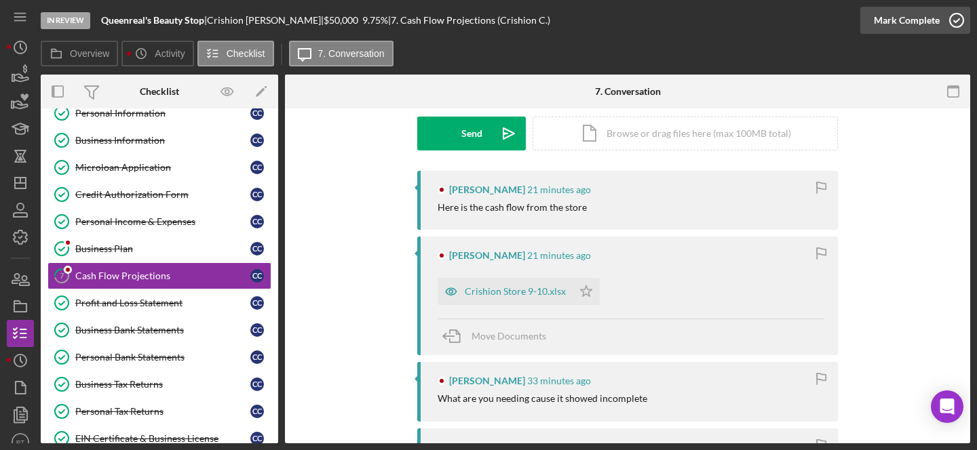
click at [753, 20] on icon "button" at bounding box center [957, 20] width 34 height 34
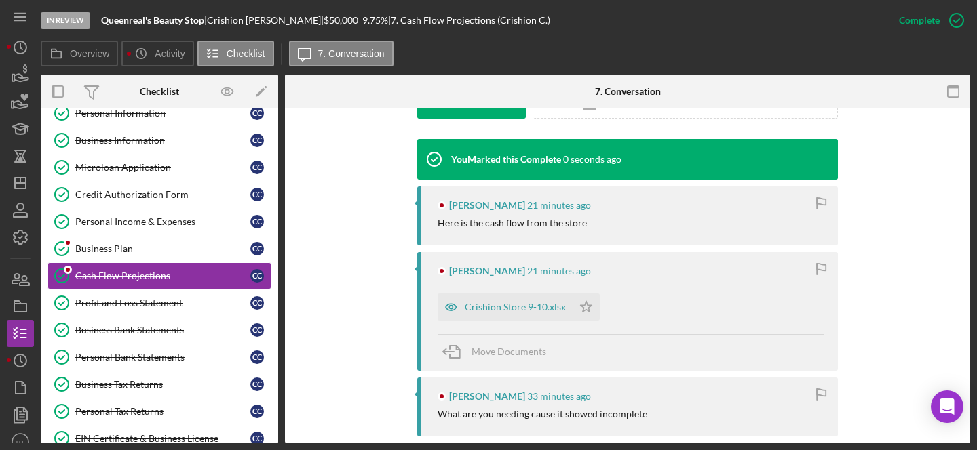
scroll to position [449, 0]
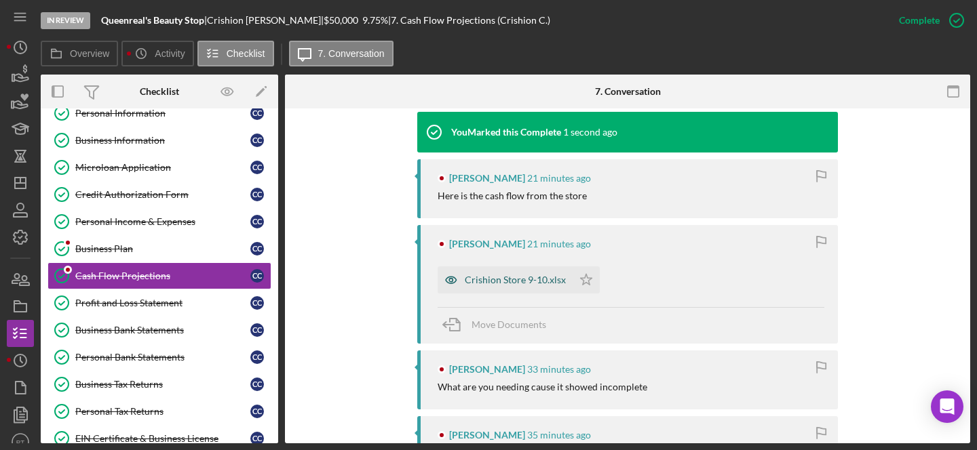
click at [502, 276] on div "Crishion Store 9-10.xlsx" at bounding box center [515, 280] width 101 height 11
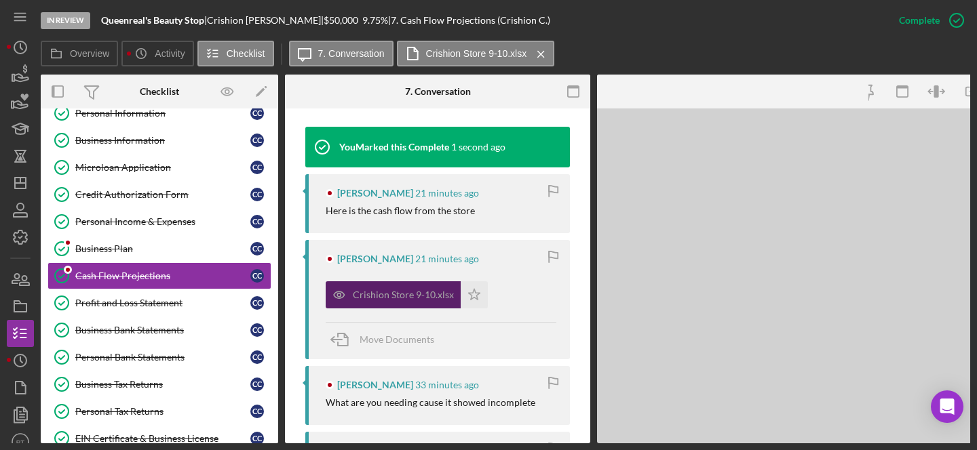
scroll to position [464, 0]
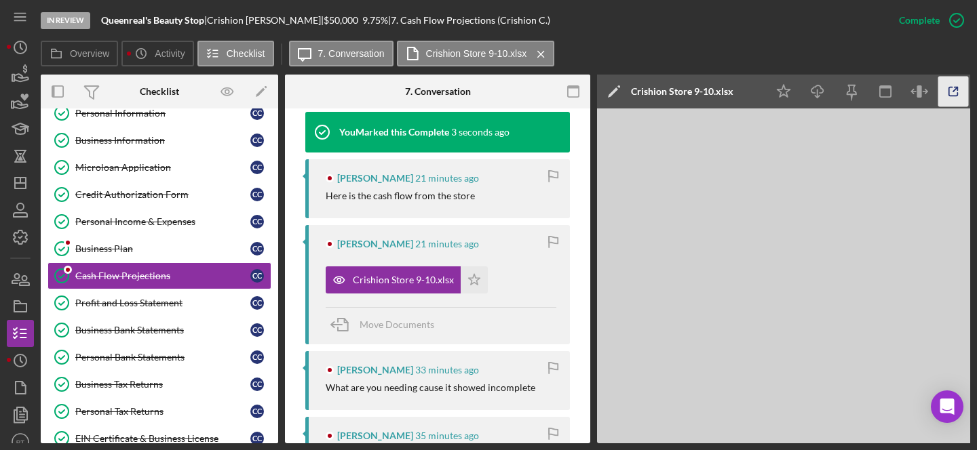
click at [753, 92] on icon "button" at bounding box center [953, 92] width 31 height 31
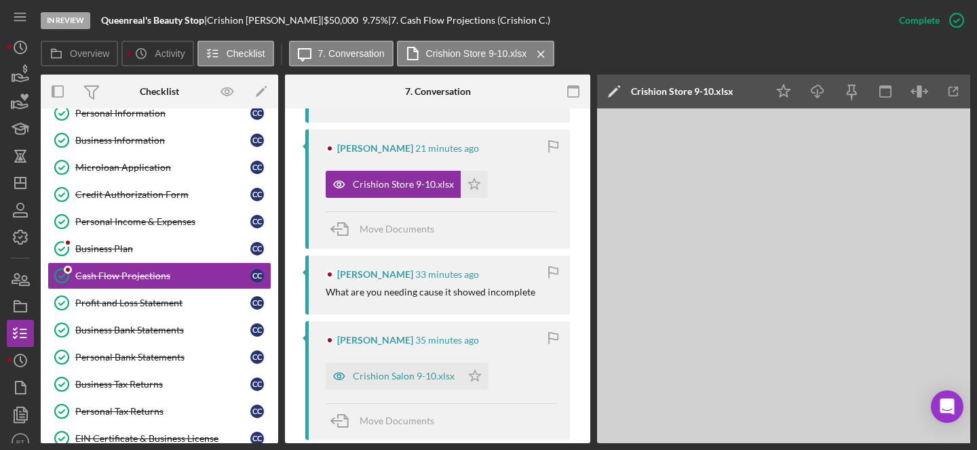
scroll to position [562, 0]
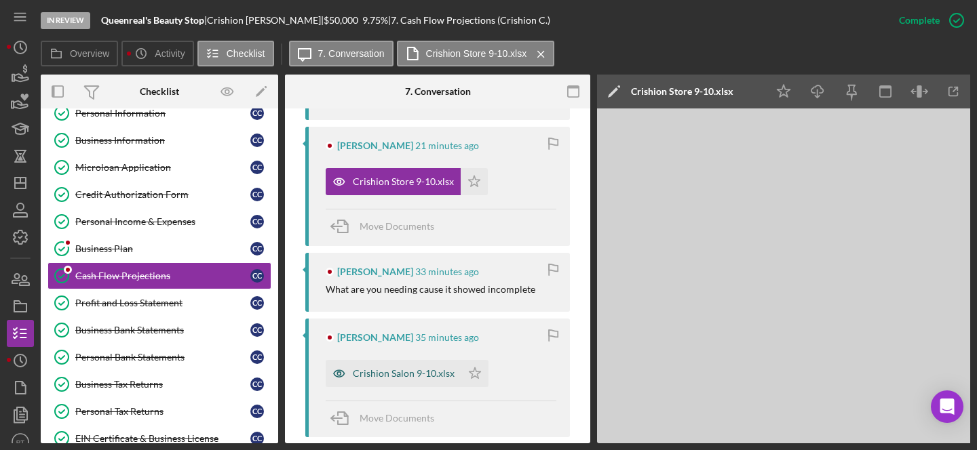
click at [369, 369] on div "Crishion Salon 9-10.xlsx" at bounding box center [404, 373] width 102 height 11
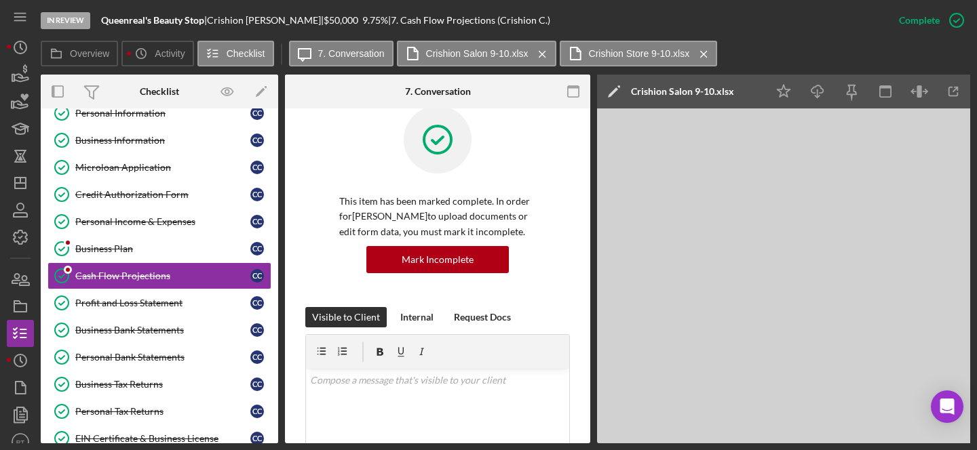
scroll to position [0, 0]
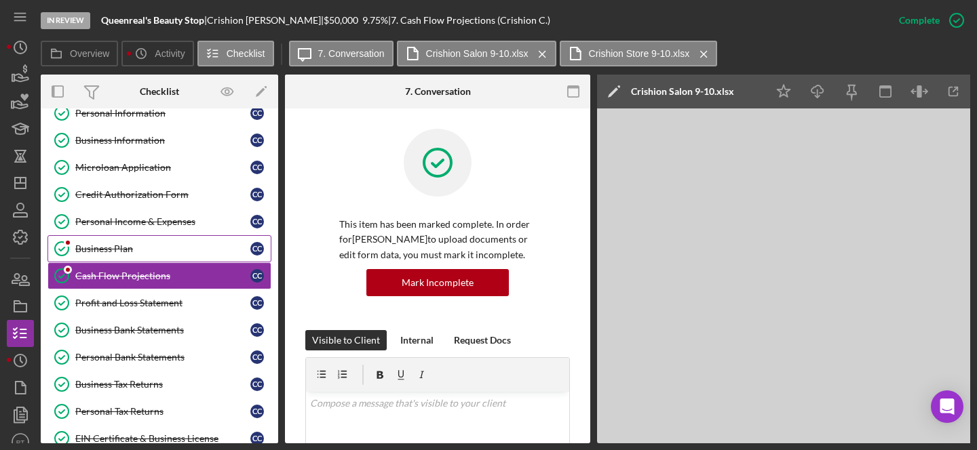
click at [168, 249] on div "Business Plan" at bounding box center [162, 249] width 175 height 11
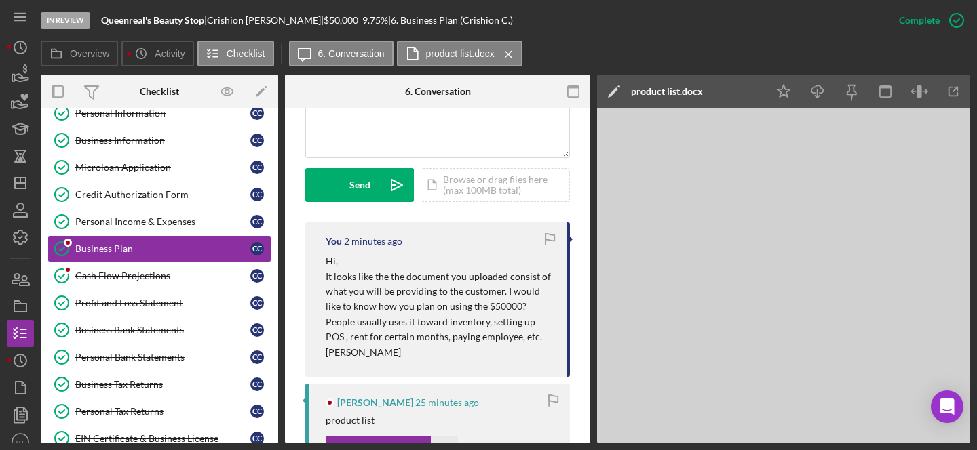
scroll to position [354, 0]
click at [150, 277] on div "Cash Flow Projections" at bounding box center [162, 276] width 175 height 11
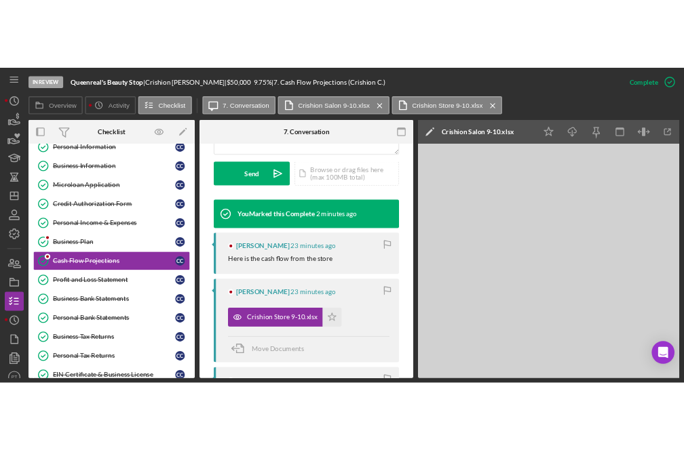
scroll to position [359, 0]
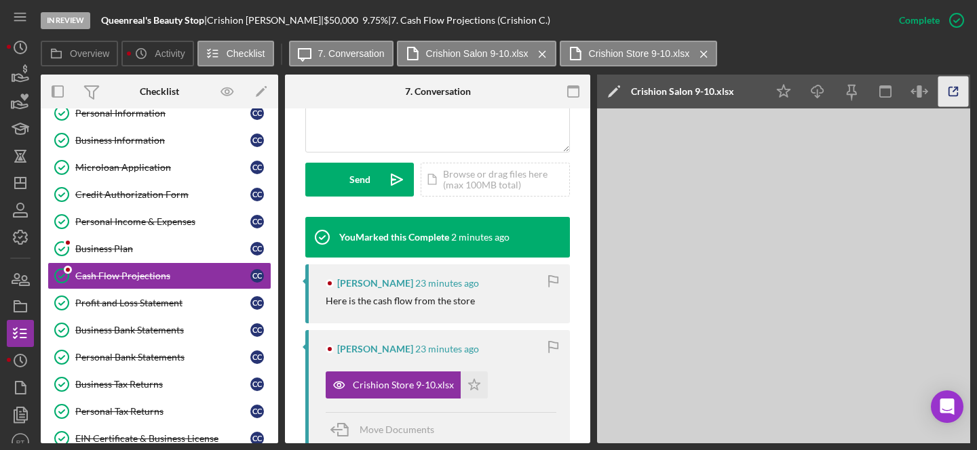
click at [753, 89] on icon "button" at bounding box center [953, 92] width 31 height 31
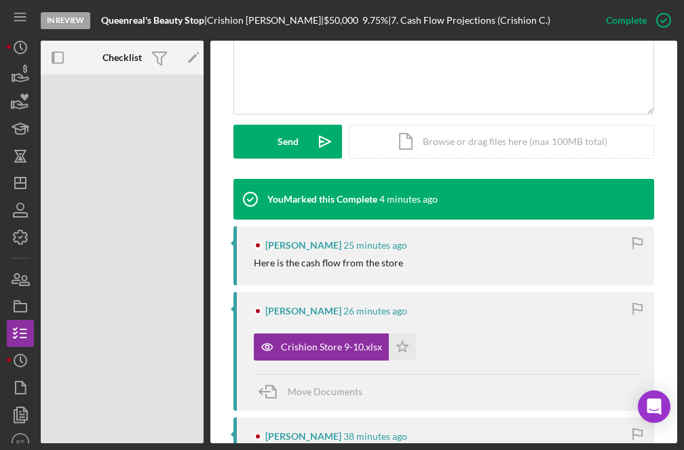
scroll to position [94, 0]
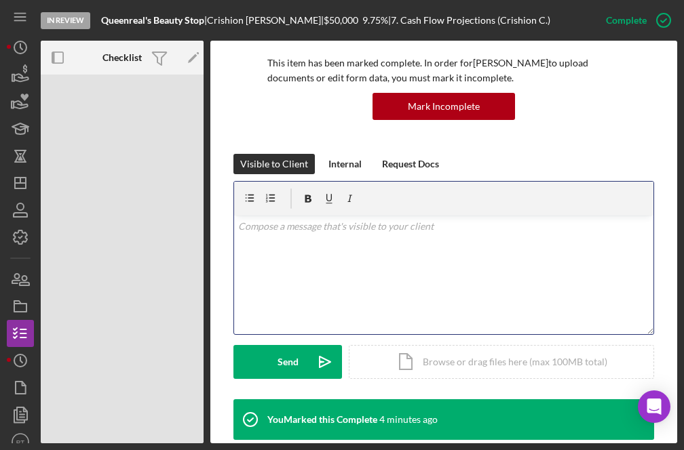
click at [305, 262] on div "v Color teal Color pink Remove color Add row above Add row below Add column bef…" at bounding box center [443, 275] width 419 height 119
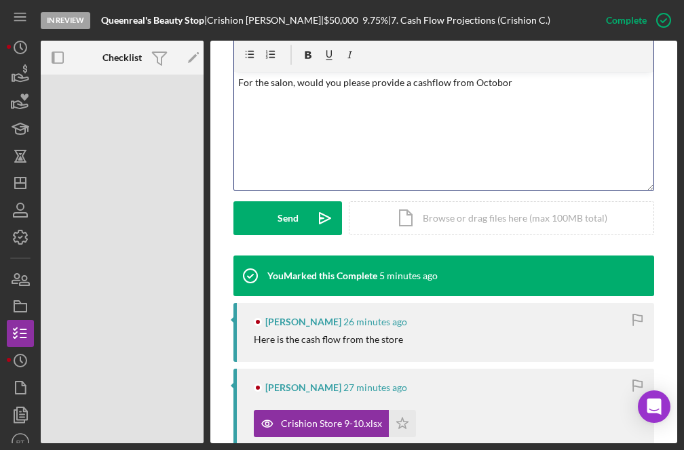
scroll to position [206, 0]
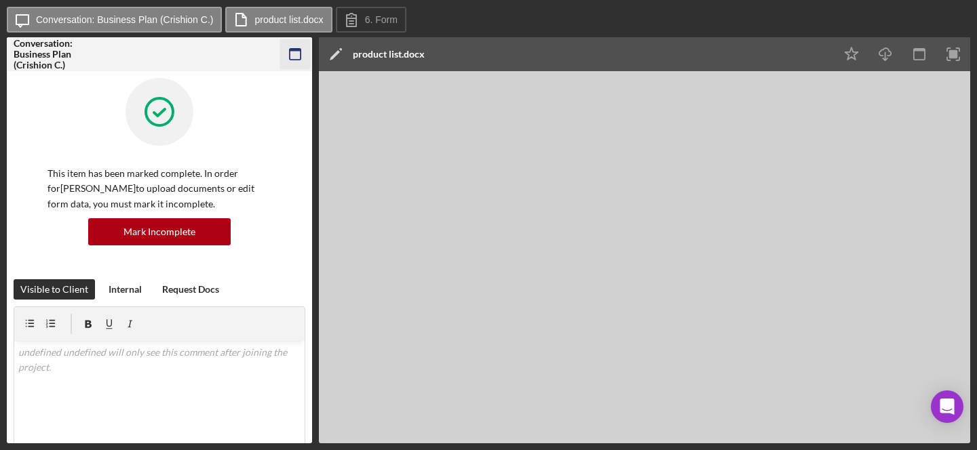
click at [298, 52] on icon "button" at bounding box center [295, 54] width 31 height 31
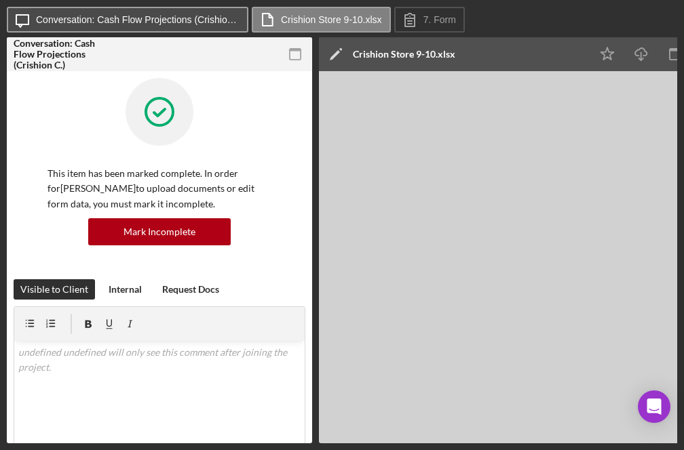
click at [193, 16] on label "Conversation: Cash Flow Projections (Crishion C.)" at bounding box center [138, 19] width 204 height 11
click at [155, 14] on label "Conversation: Cash Flow Projections (Crishion C.)" at bounding box center [138, 19] width 204 height 11
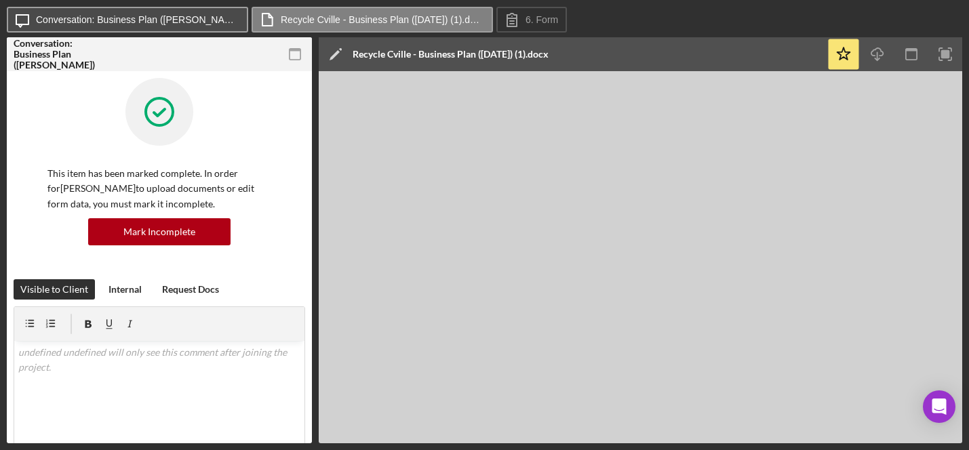
click at [92, 22] on label "Conversation: Business Plan ([PERSON_NAME])" at bounding box center [138, 19] width 204 height 11
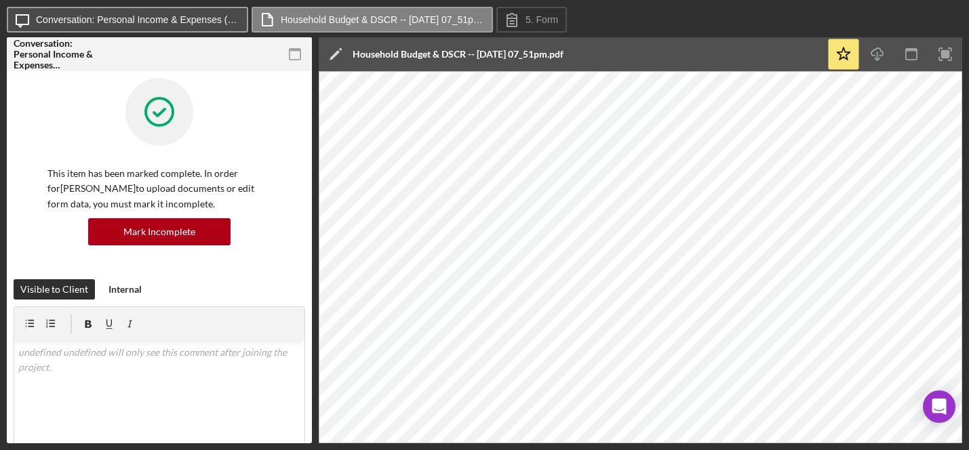
click at [201, 14] on button "Icon/Message Conversation: Personal Income & Expenses ([PERSON_NAME])" at bounding box center [127, 20] width 241 height 26
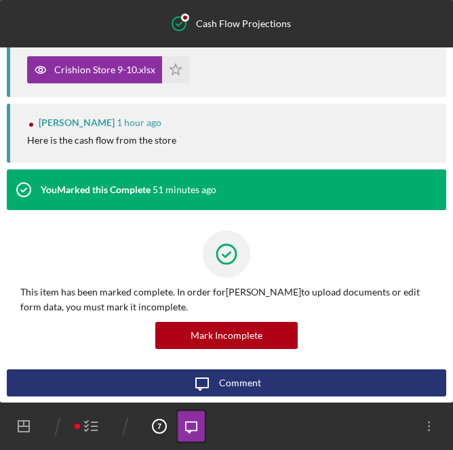
scroll to position [1844, 0]
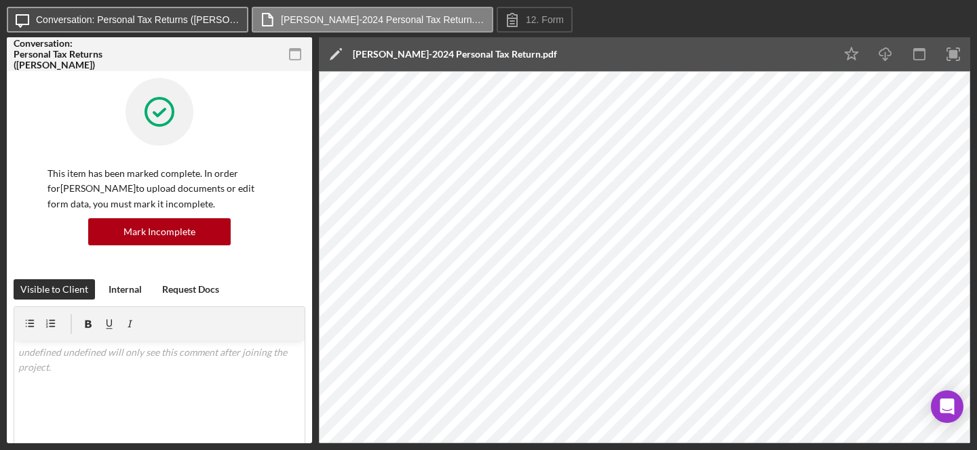
click at [187, 24] on label "Conversation: Personal Tax Returns ([PERSON_NAME])" at bounding box center [138, 19] width 204 height 11
